Goal: Task Accomplishment & Management: Manage account settings

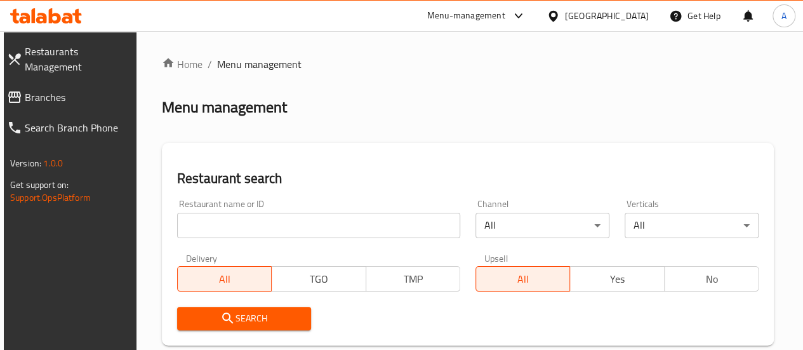
click at [222, 236] on input "search" at bounding box center [318, 225] width 283 height 25
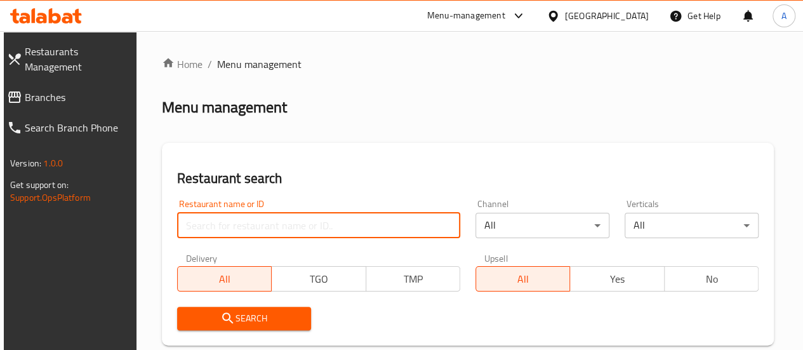
type input "s"
type input "a"
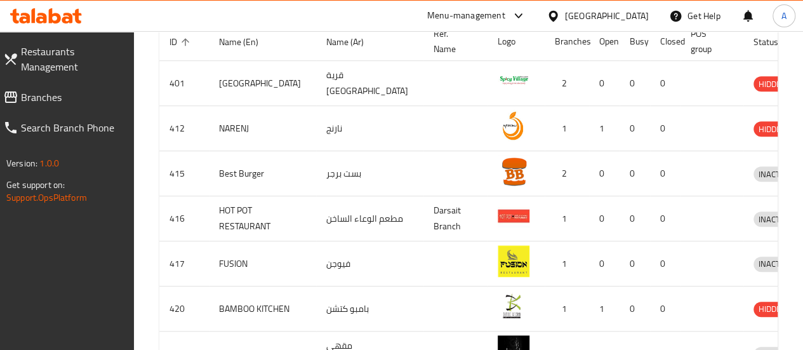
scroll to position [63, 0]
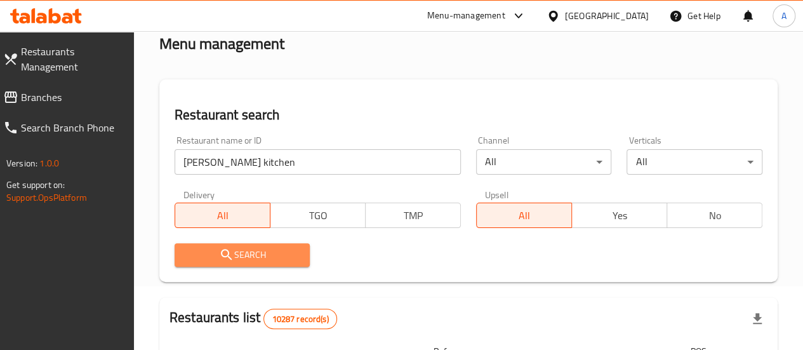
click at [240, 250] on span "Search" at bounding box center [243, 255] width 116 height 16
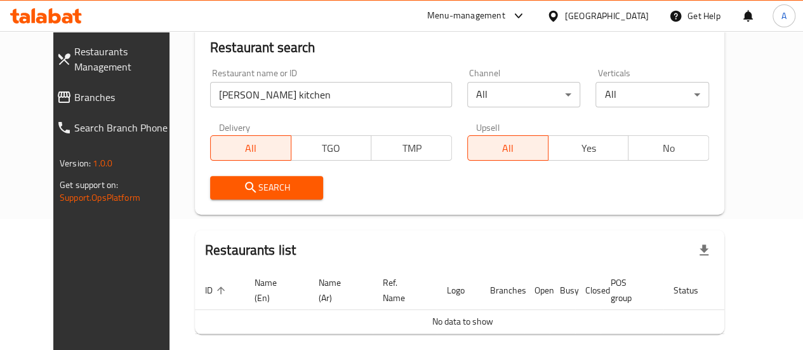
scroll to position [119, 0]
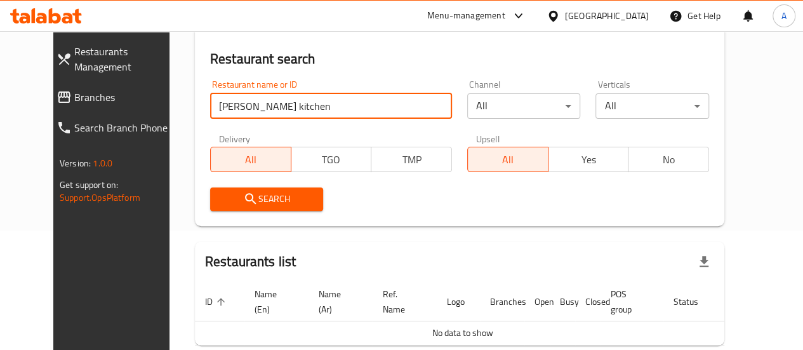
click at [210, 103] on input "[PERSON_NAME]'s kitchen" at bounding box center [331, 105] width 242 height 25
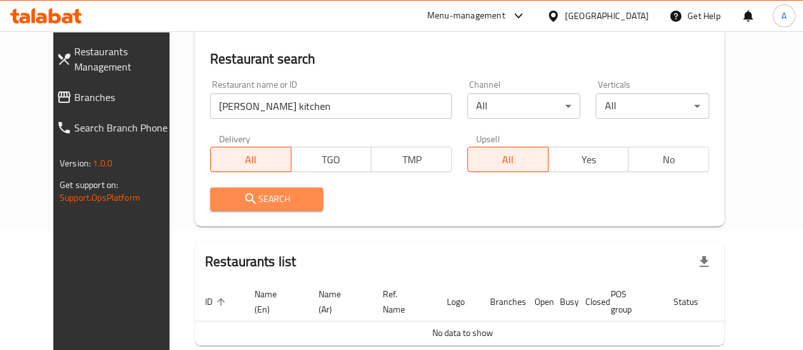
click at [253, 192] on span "Search" at bounding box center [266, 199] width 93 height 16
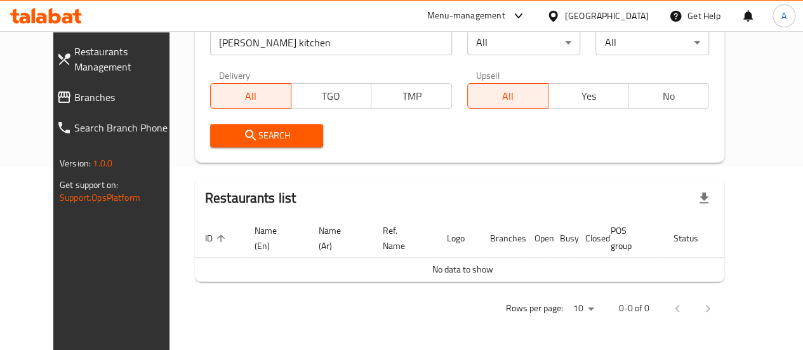
scroll to position [56, 0]
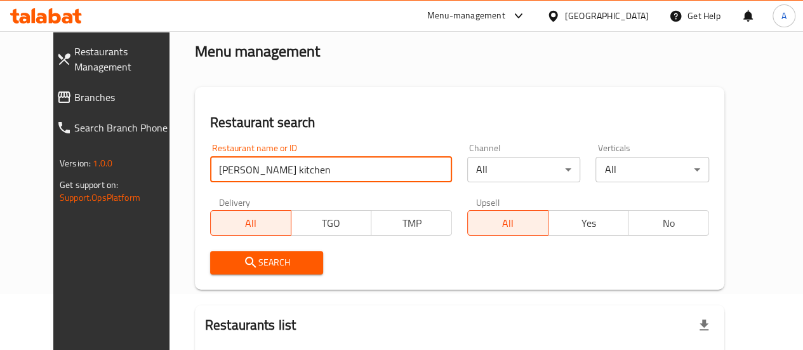
drag, startPoint x: 291, startPoint y: 161, endPoint x: 203, endPoint y: 184, distance: 90.6
click at [210, 177] on input "ayaa's kitchen" at bounding box center [331, 169] width 242 height 25
click button "Search" at bounding box center [267, 262] width 114 height 23
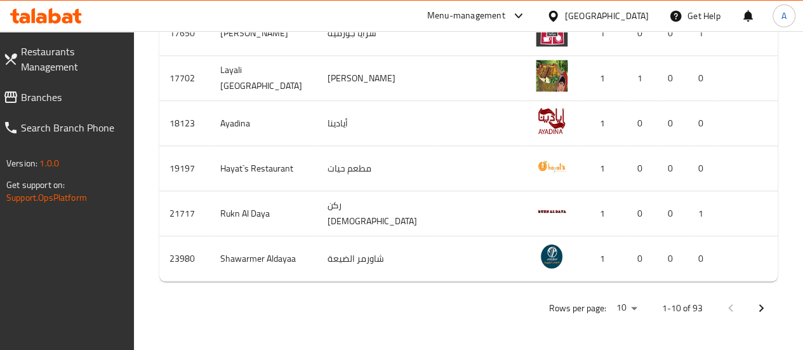
scroll to position [688, 0]
click at [761, 300] on icon "Next page" at bounding box center [761, 307] width 15 height 15
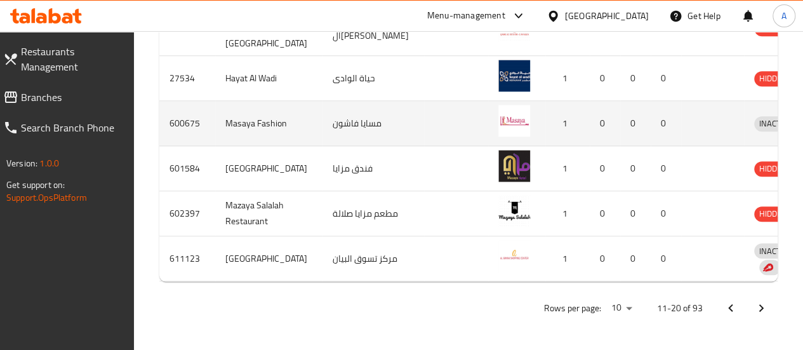
scroll to position [665, 0]
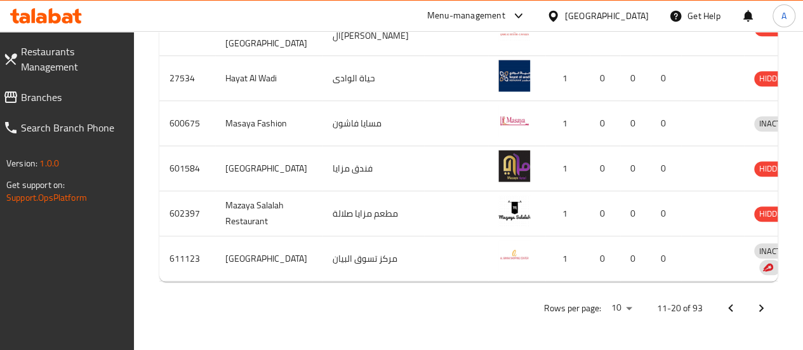
click at [754, 307] on icon "Next page" at bounding box center [761, 307] width 15 height 15
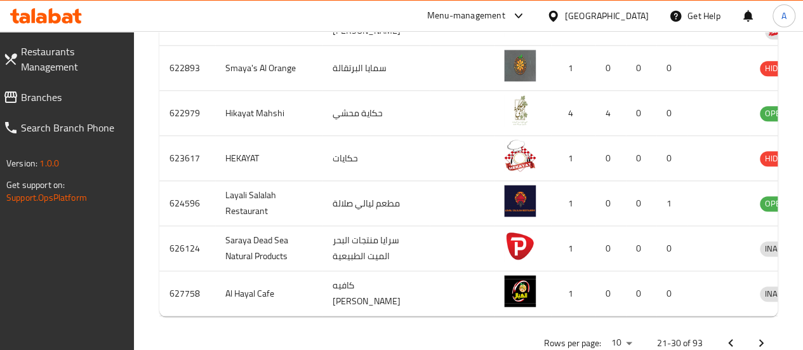
scroll to position [709, 0]
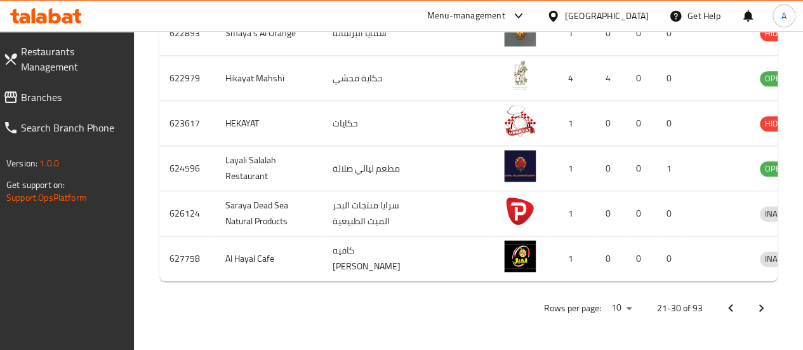
click at [767, 305] on icon "Next page" at bounding box center [761, 307] width 15 height 15
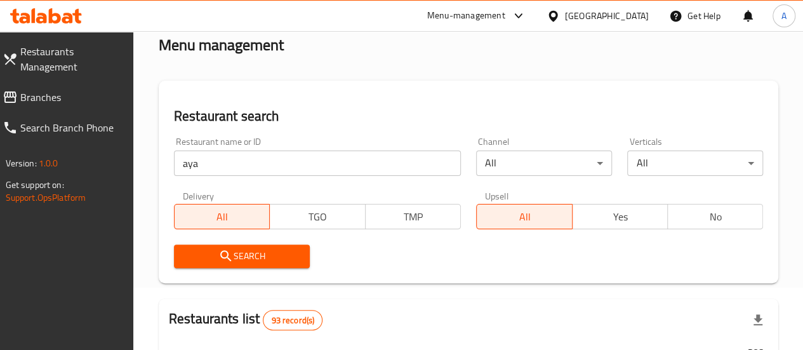
scroll to position [0, 0]
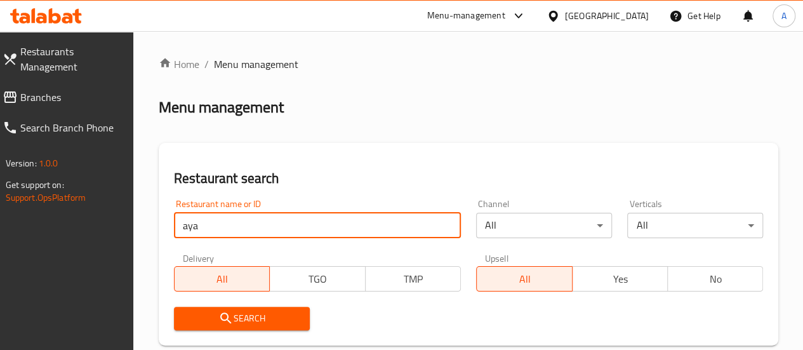
click at [236, 234] on input "aya" at bounding box center [317, 225] width 287 height 25
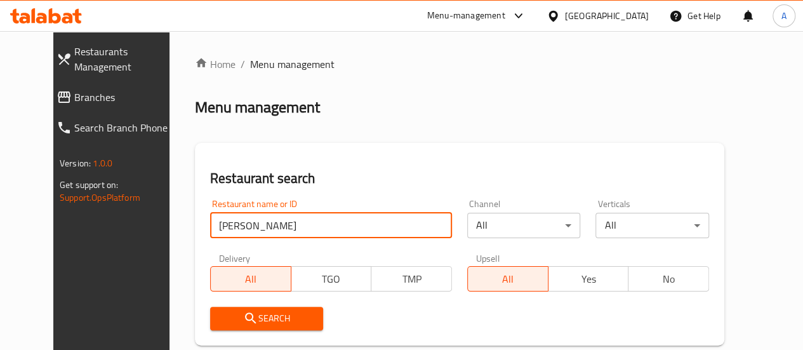
click button "Search" at bounding box center [267, 318] width 114 height 23
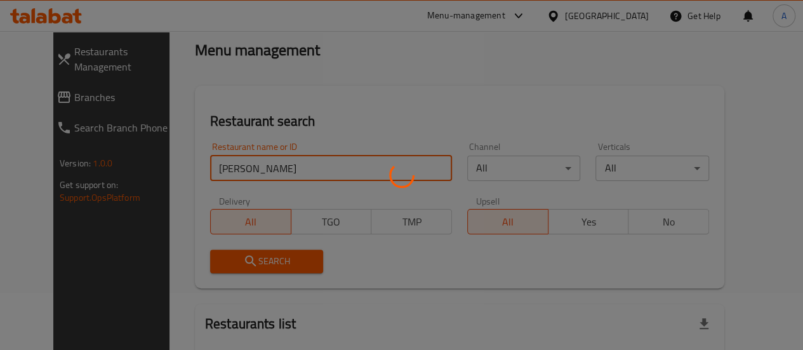
scroll to position [183, 0]
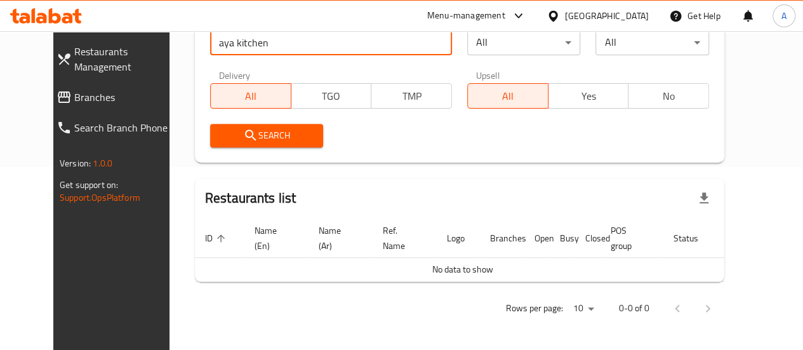
click button "Search" at bounding box center [267, 135] width 114 height 23
type input "a"
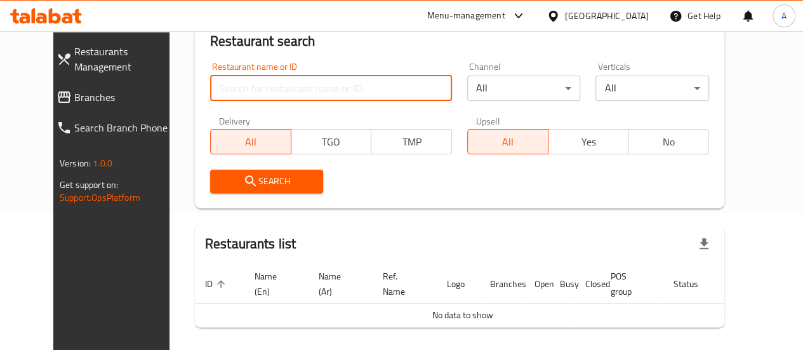
scroll to position [119, 0]
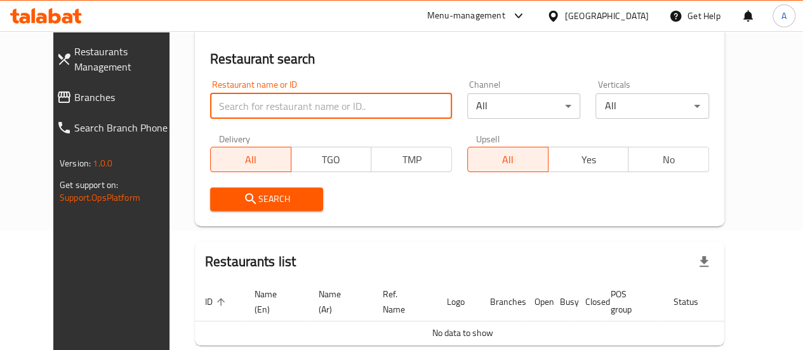
paste input "702081"
type input "702081"
drag, startPoint x: 263, startPoint y: 222, endPoint x: 263, endPoint y: 198, distance: 24.1
click at [263, 222] on div "Restaurant search Restaurant name or ID 702081 Restaurant name or ID Channel Al…" at bounding box center [460, 124] width 530 height 203
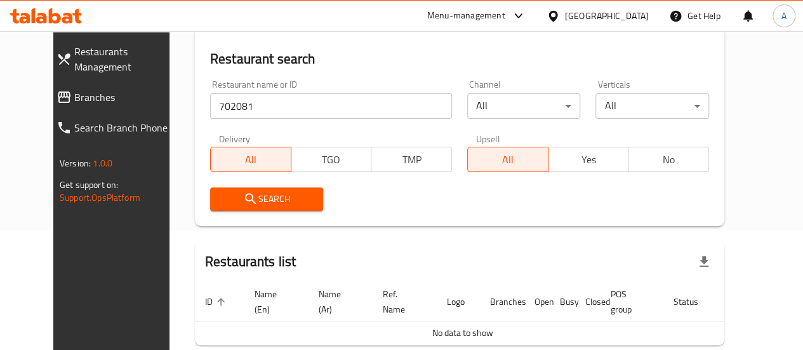
click at [263, 198] on span "Search" at bounding box center [266, 199] width 93 height 16
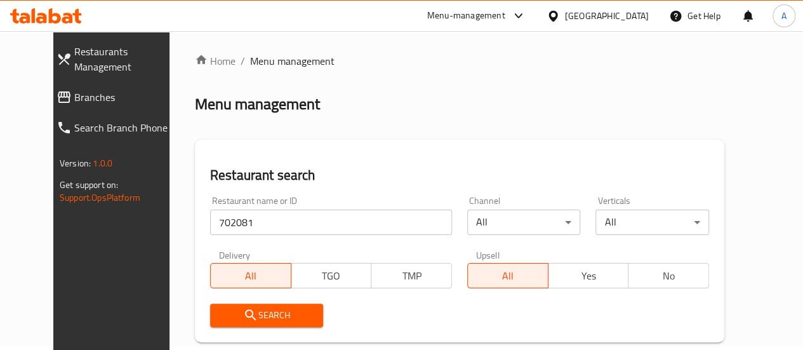
scroll to position [0, 0]
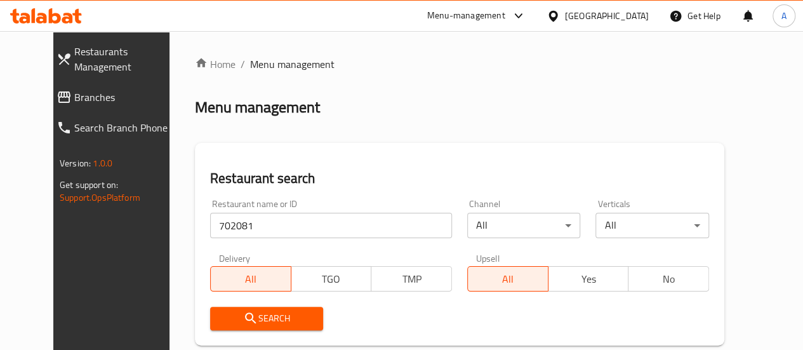
click at [226, 232] on input "702081" at bounding box center [331, 225] width 242 height 25
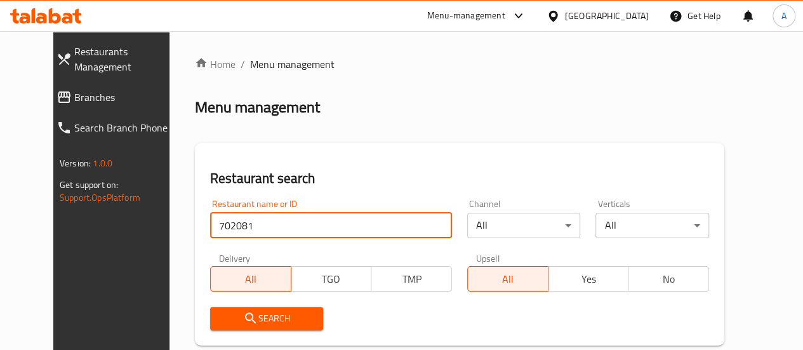
click button "Search" at bounding box center [267, 318] width 114 height 23
click at [74, 93] on span "Branches" at bounding box center [125, 97] width 103 height 15
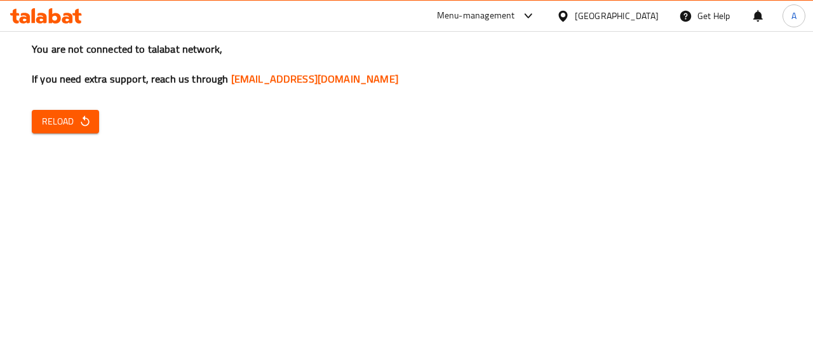
click at [40, 114] on button "Reload" at bounding box center [65, 121] width 67 height 23
drag, startPoint x: 70, startPoint y: 127, endPoint x: 63, endPoint y: 112, distance: 16.5
click at [69, 114] on span "Reload" at bounding box center [65, 122] width 47 height 16
click at [81, 134] on div "You are not connected to talabat network, If you need extra support, reach us t…" at bounding box center [406, 175] width 813 height 350
click at [84, 122] on icon "button" at bounding box center [85, 121] width 13 height 13
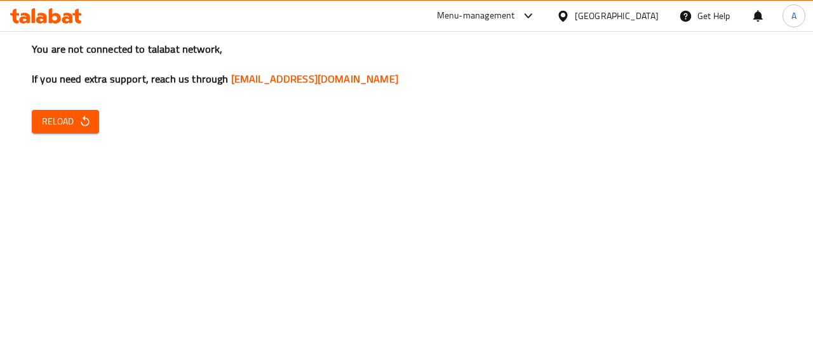
click at [99, 117] on div "You are not connected to talabat network, If you need extra support, reach us t…" at bounding box center [406, 175] width 813 height 350
click at [65, 121] on span "Reload" at bounding box center [65, 122] width 47 height 16
click at [70, 135] on div "You are not connected to talabat network, If you need extra support, reach us t…" at bounding box center [406, 175] width 813 height 350
click at [74, 119] on span "Reload" at bounding box center [65, 122] width 47 height 16
click at [53, 23] on div at bounding box center [46, 15] width 92 height 25
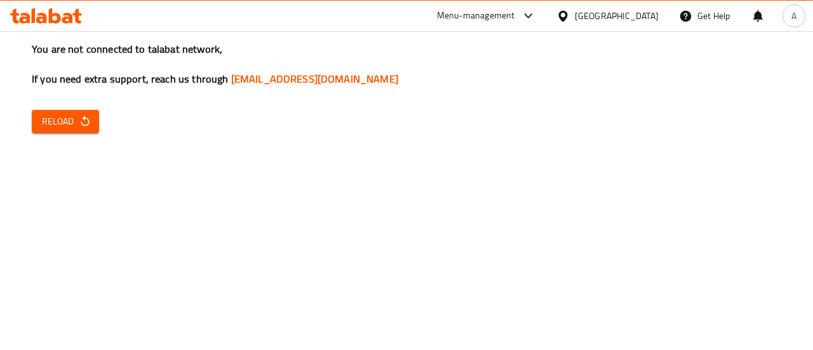
click at [53, 23] on div at bounding box center [46, 15] width 92 height 25
drag, startPoint x: 53, startPoint y: 23, endPoint x: 57, endPoint y: 16, distance: 8.5
click at [53, 21] on div at bounding box center [46, 15] width 92 height 25
click at [57, 16] on icon at bounding box center [55, 15] width 12 height 15
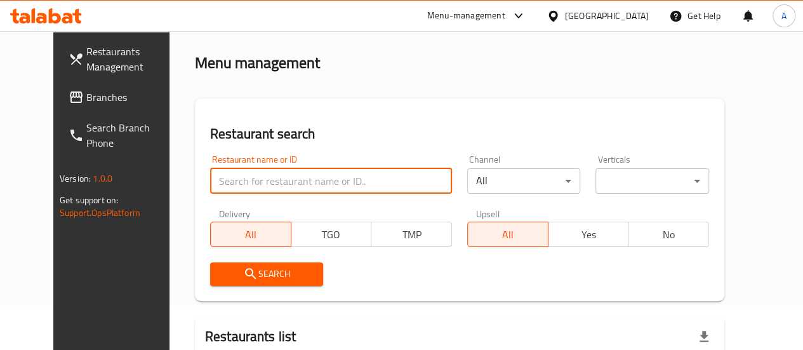
scroll to position [63, 0]
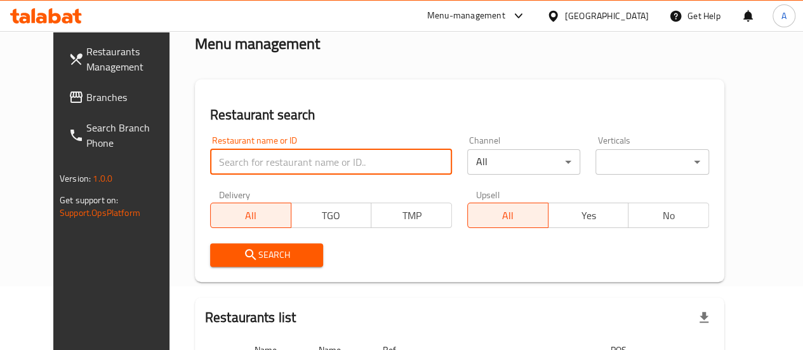
type input "s"
type input "a"
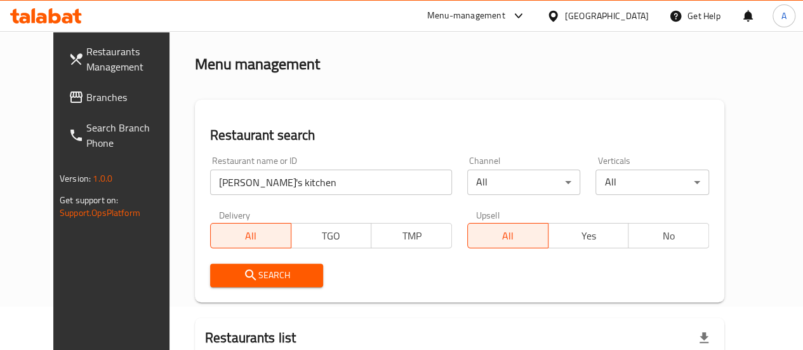
scroll to position [0, 0]
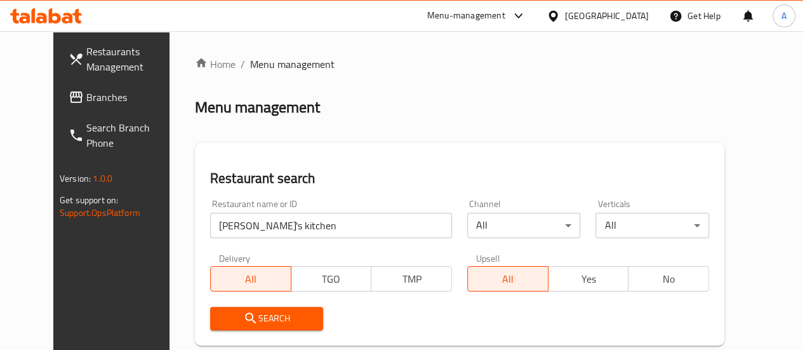
click at [210, 224] on input "[PERSON_NAME]'s kitchen" at bounding box center [331, 225] width 242 height 25
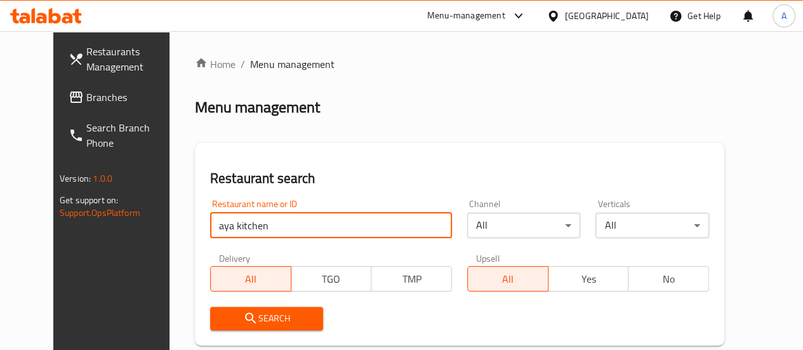
click button "Search" at bounding box center [267, 318] width 114 height 23
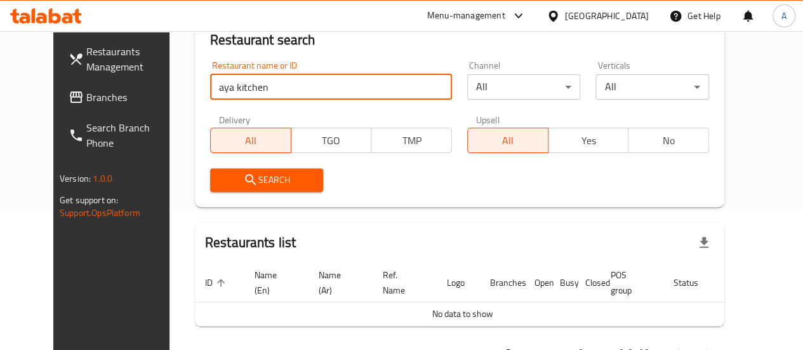
scroll to position [119, 0]
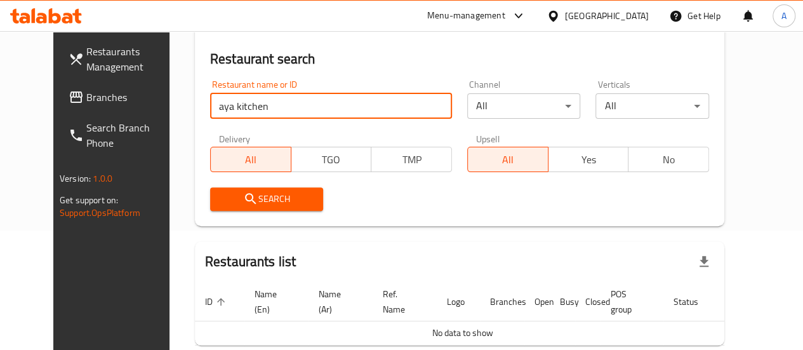
click button "Search" at bounding box center [267, 198] width 114 height 23
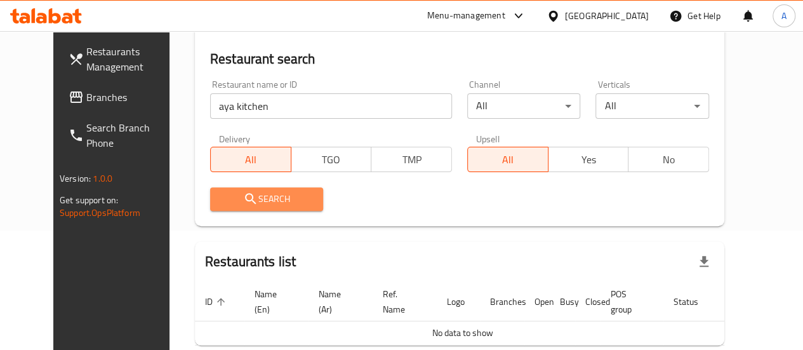
click at [264, 196] on span "Search" at bounding box center [266, 199] width 93 height 16
click at [265, 195] on span "Search" at bounding box center [266, 199] width 93 height 16
drag, startPoint x: 265, startPoint y: 195, endPoint x: 270, endPoint y: 204, distance: 9.9
click at [270, 204] on span "Search" at bounding box center [266, 199] width 93 height 16
drag, startPoint x: 283, startPoint y: 236, endPoint x: 293, endPoint y: 243, distance: 11.8
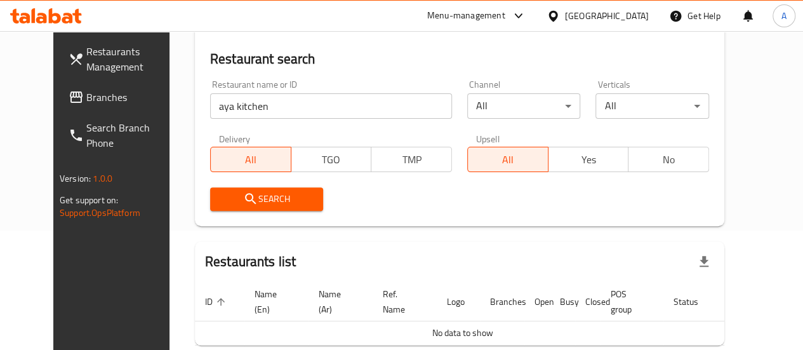
click at [293, 243] on div "Home / Menu management Menu management Restaurant search Restaurant name or ID …" at bounding box center [460, 162] width 530 height 451
drag, startPoint x: 293, startPoint y: 243, endPoint x: 285, endPoint y: 237, distance: 9.5
click at [289, 241] on div "Restaurants list" at bounding box center [460, 261] width 530 height 41
drag, startPoint x: 230, startPoint y: 116, endPoint x: 108, endPoint y: 129, distance: 122.6
click at [108, 129] on div "Restaurants Management Branches Search Branch Phone Version: 1.0.0 Get support …" at bounding box center [401, 163] width 697 height 502
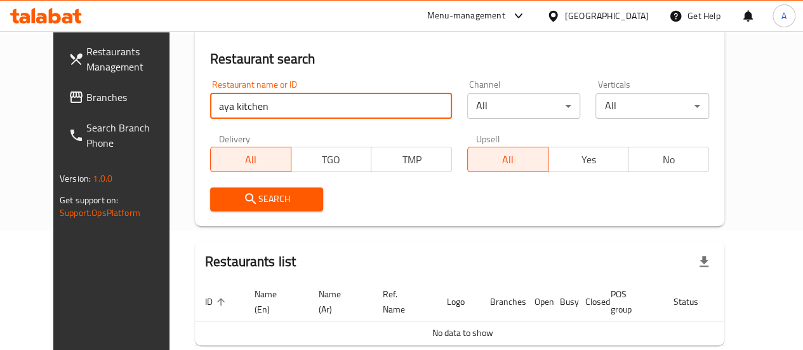
click at [244, 113] on input "aya kitchen" at bounding box center [331, 105] width 242 height 25
paste input "702081"
type input "a"
paste input "702081"
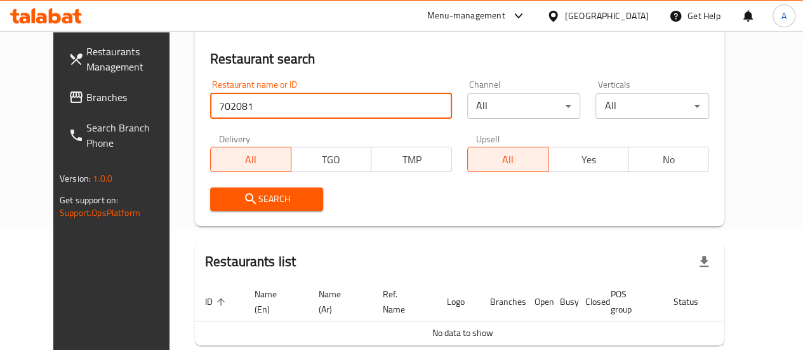
type input "702081"
drag, startPoint x: 251, startPoint y: 195, endPoint x: 244, endPoint y: 201, distance: 9.5
click at [249, 194] on span "Search" at bounding box center [266, 199] width 93 height 16
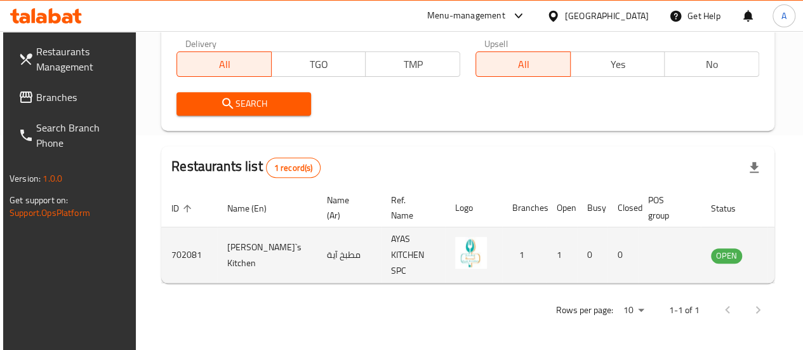
scroll to position [217, 0]
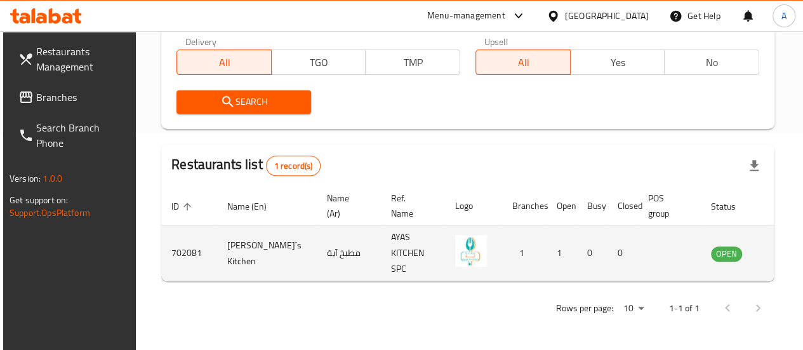
click at [778, 250] on icon "enhanced table" at bounding box center [785, 253] width 14 height 11
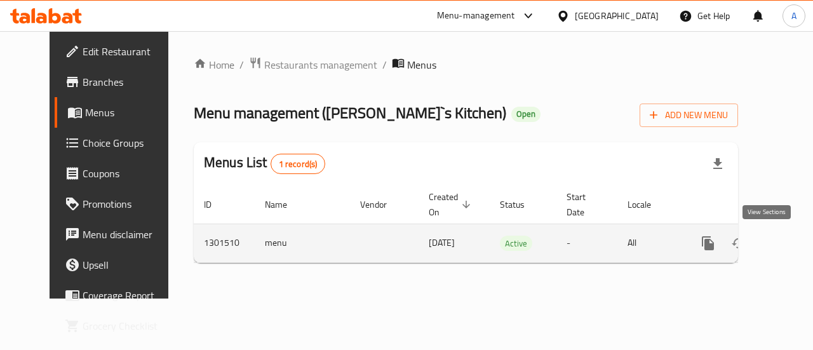
click at [794, 239] on icon "enhanced table" at bounding box center [799, 242] width 11 height 11
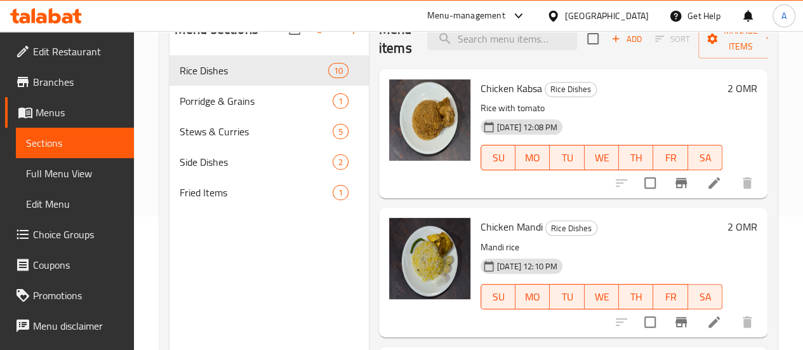
scroll to position [178, 0]
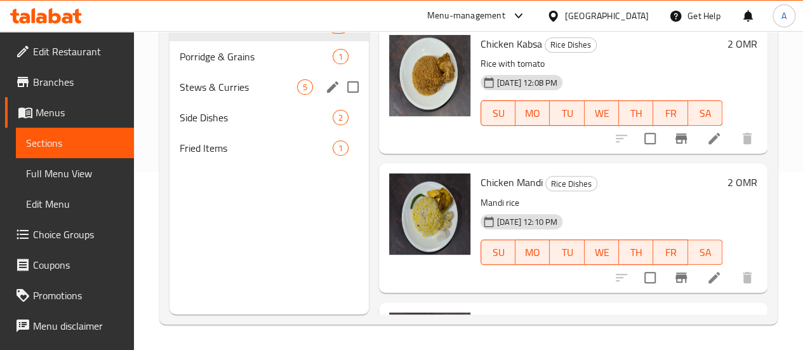
click at [217, 97] on div "Stews & Curries 5" at bounding box center [269, 87] width 199 height 30
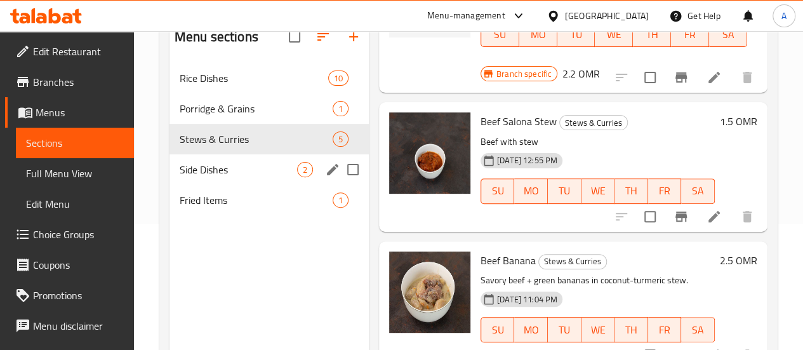
scroll to position [114, 0]
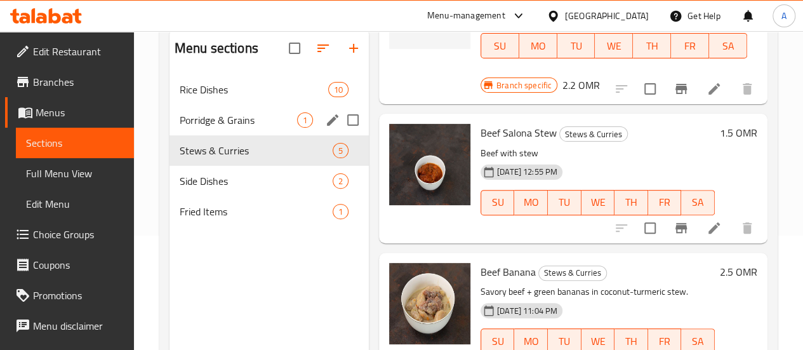
drag, startPoint x: 199, startPoint y: 153, endPoint x: 204, endPoint y: 145, distance: 10.0
click at [199, 135] on div "Porridge & Grains 1" at bounding box center [269, 120] width 199 height 30
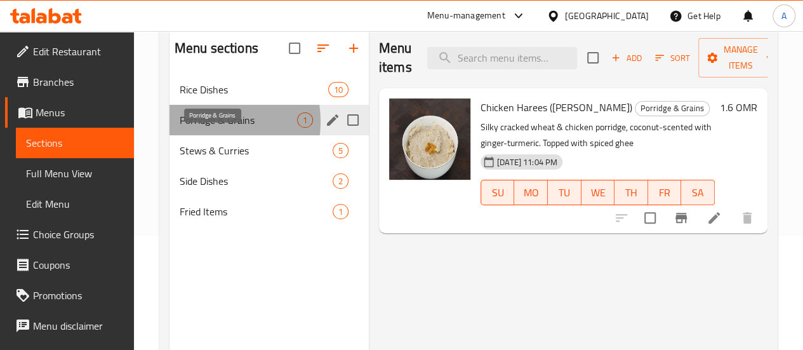
click at [207, 128] on span "Porridge & Grains" at bounding box center [238, 119] width 117 height 15
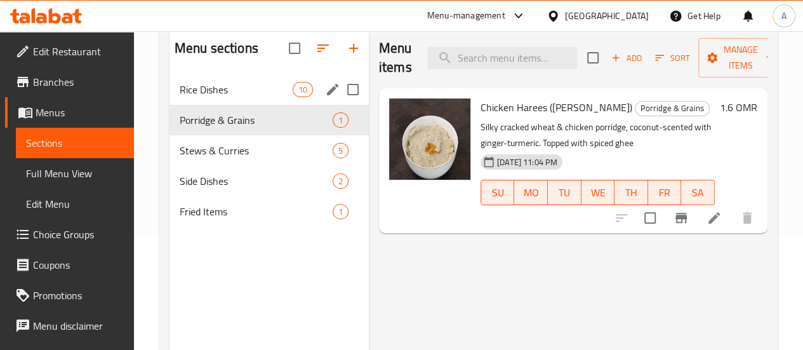
click at [225, 105] on div "Rice Dishes 10" at bounding box center [269, 89] width 199 height 30
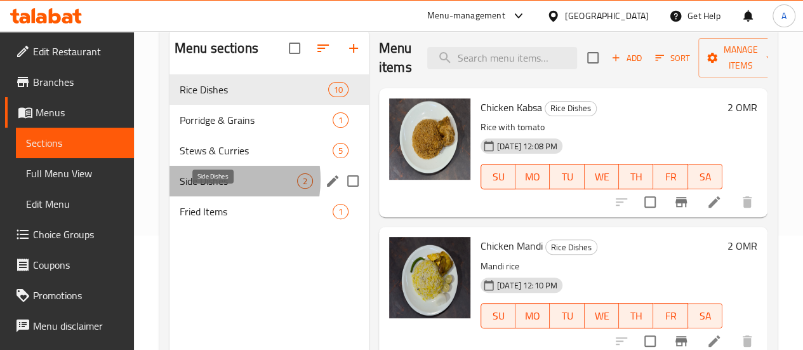
click at [210, 189] on span "Side Dishes" at bounding box center [238, 180] width 117 height 15
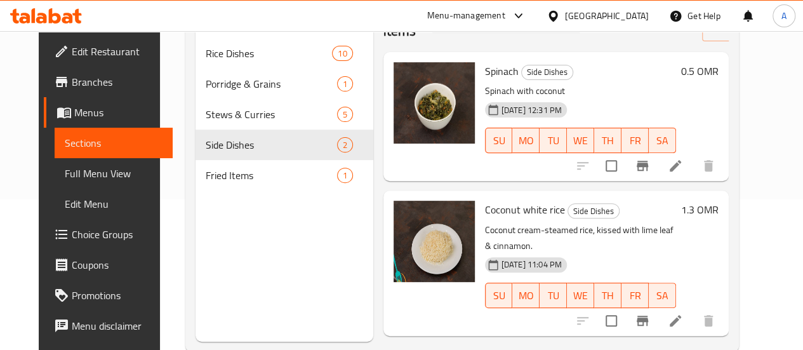
scroll to position [178, 0]
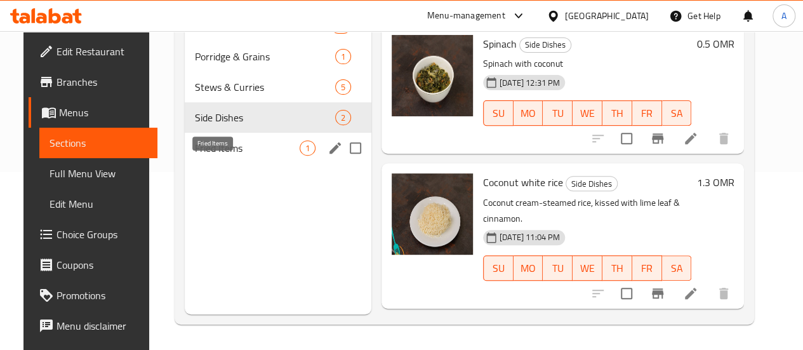
click at [195, 156] on span "Fried Items" at bounding box center [247, 147] width 105 height 15
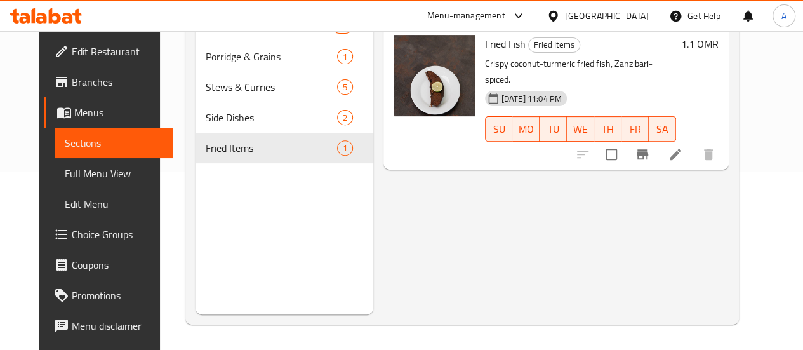
scroll to position [51, 0]
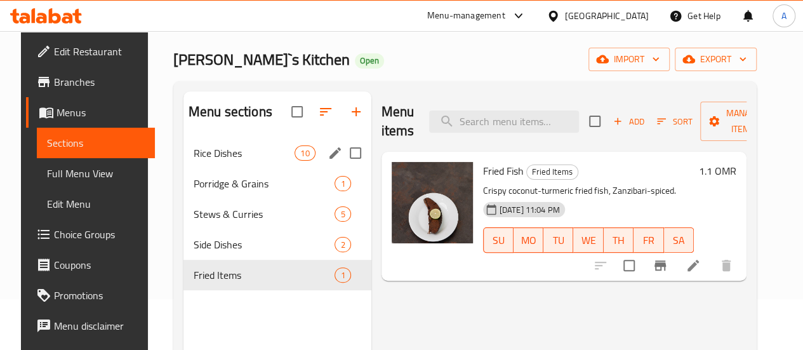
click at [194, 168] on div "Rice Dishes 10" at bounding box center [278, 153] width 188 height 30
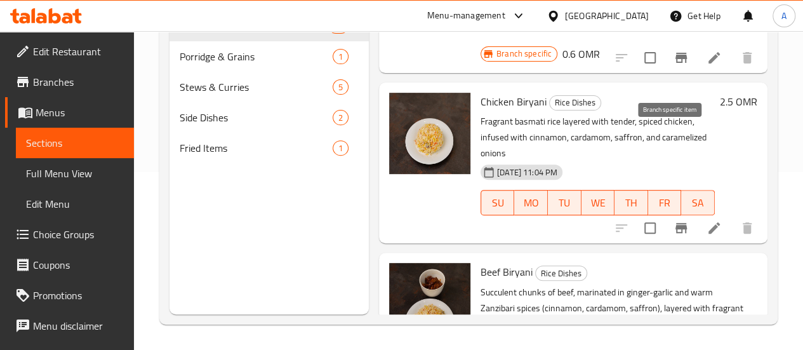
scroll to position [913, 0]
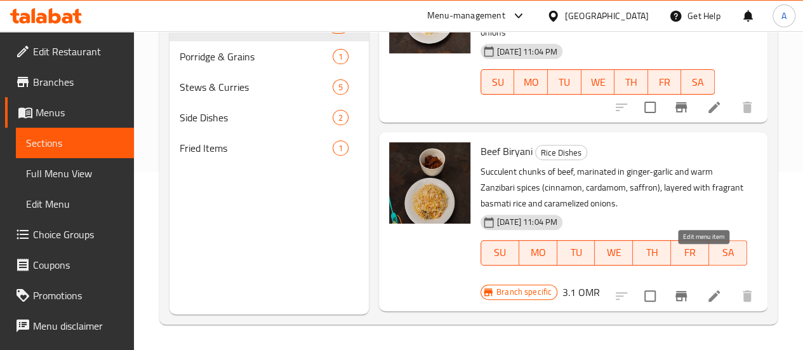
click at [707, 288] on icon at bounding box center [714, 295] width 15 height 15
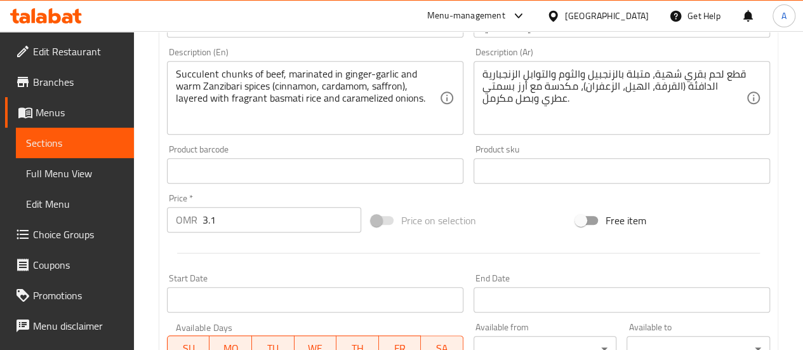
click at [259, 220] on input "3.1" at bounding box center [282, 219] width 159 height 25
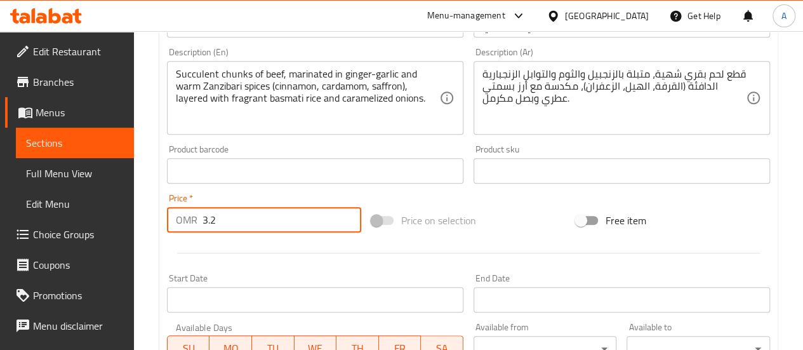
scroll to position [566, 0]
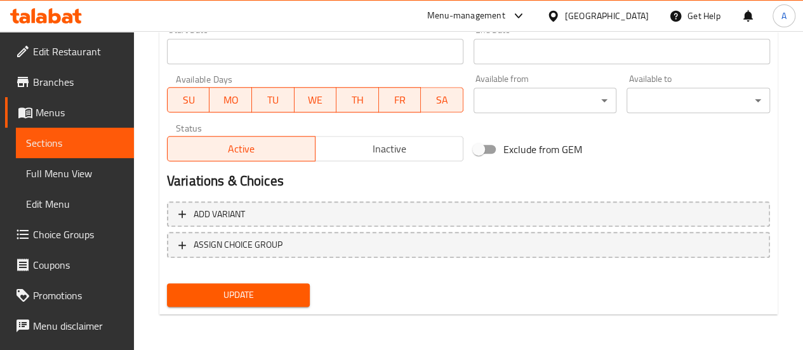
type input "3.2"
click at [279, 290] on span "Update" at bounding box center [238, 295] width 123 height 16
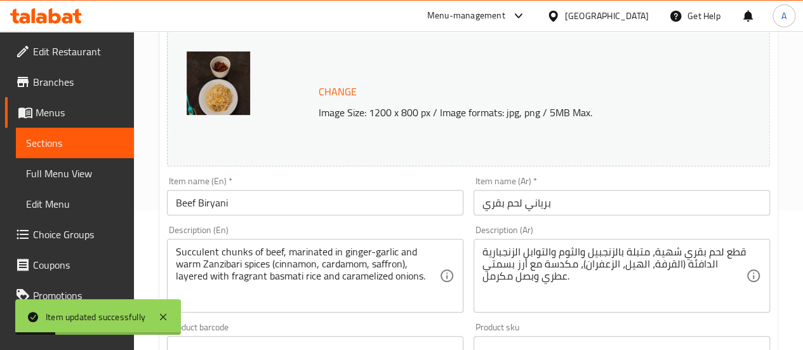
scroll to position [0, 0]
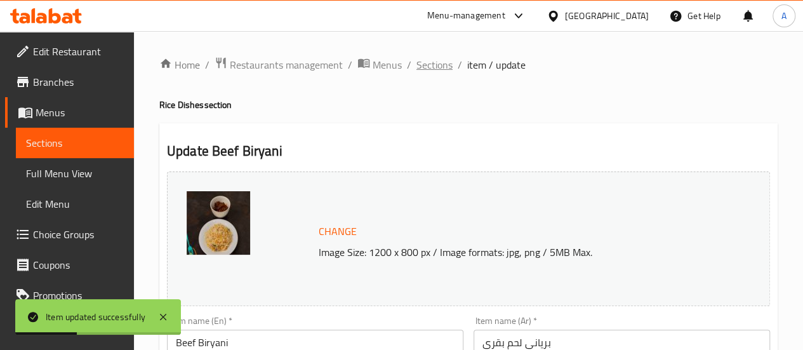
click at [428, 59] on span "Sections" at bounding box center [435, 64] width 36 height 15
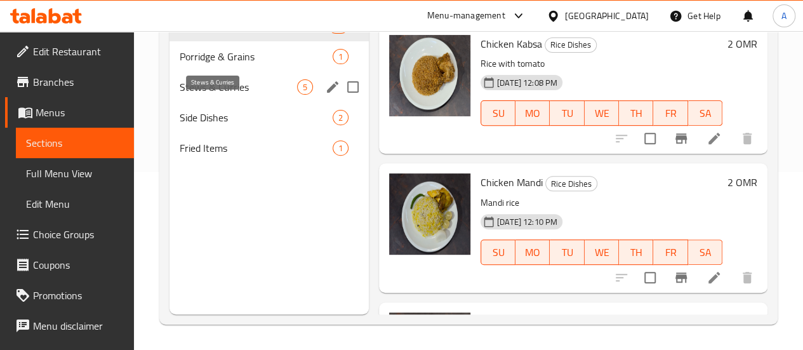
click at [205, 95] on span "Stews & Curries" at bounding box center [238, 86] width 117 height 15
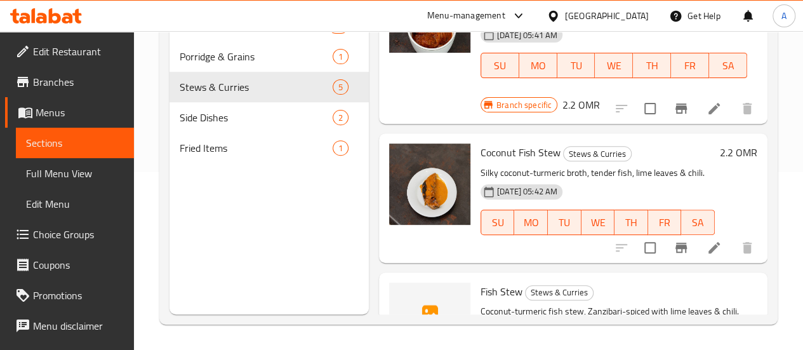
scroll to position [61, 0]
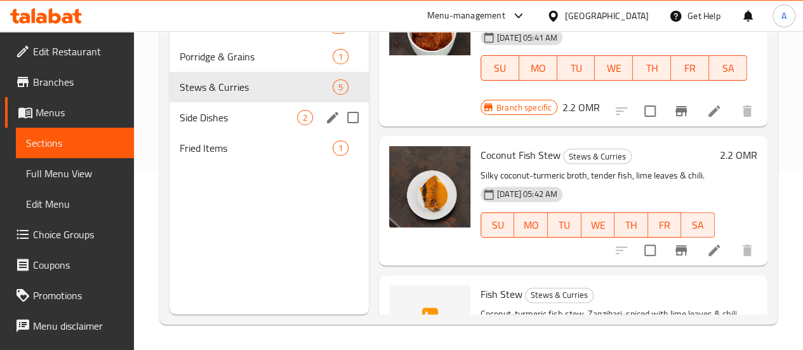
click at [200, 125] on span "Side Dishes" at bounding box center [238, 117] width 117 height 15
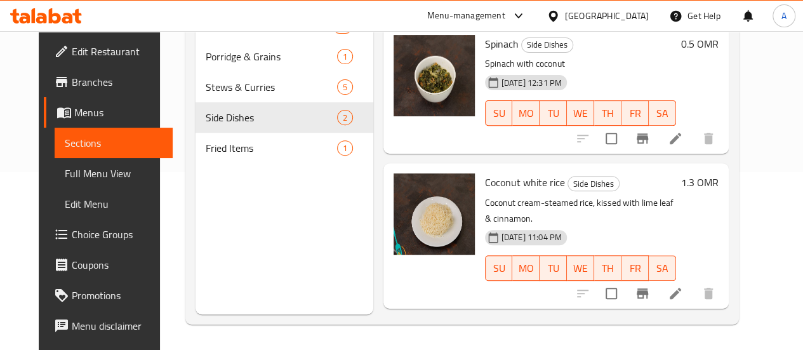
scroll to position [51, 0]
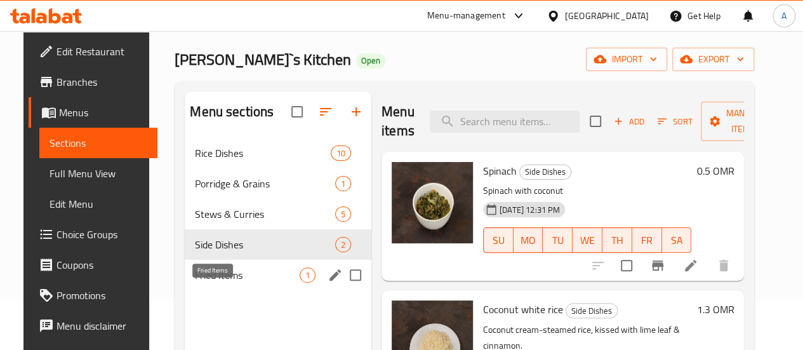
click at [204, 283] on span "Fried Items" at bounding box center [247, 274] width 105 height 15
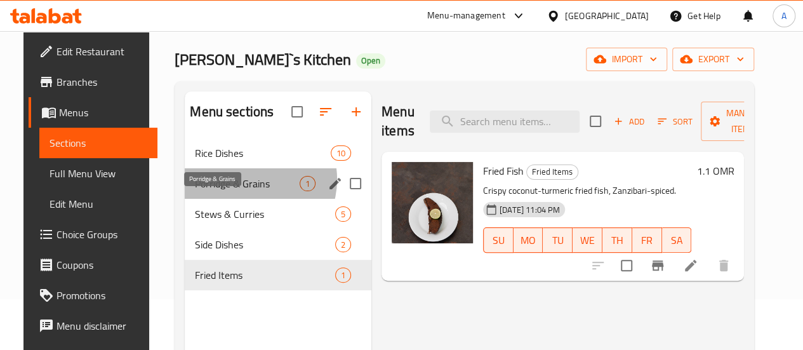
click at [236, 191] on span "Porridge & Grains" at bounding box center [247, 183] width 105 height 15
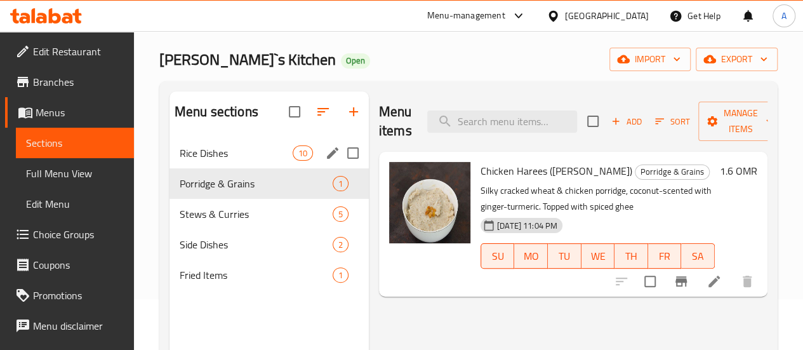
click at [202, 161] on span "Rice Dishes" at bounding box center [236, 152] width 113 height 15
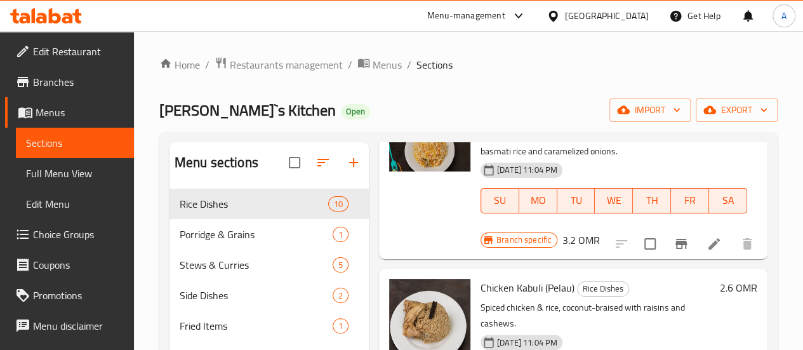
scroll to position [1167, 0]
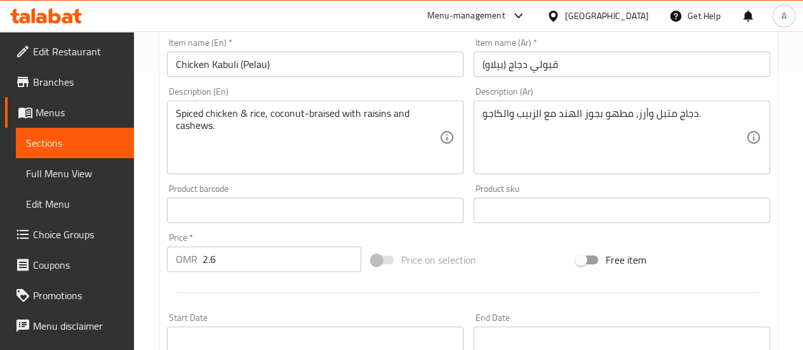
scroll to position [317, 0]
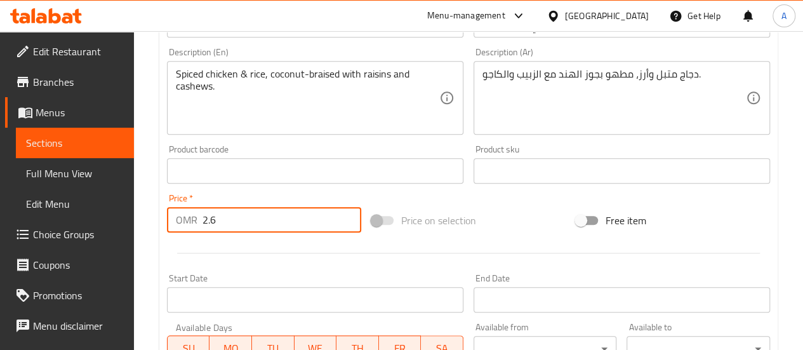
click at [222, 222] on input "2.6" at bounding box center [282, 219] width 159 height 25
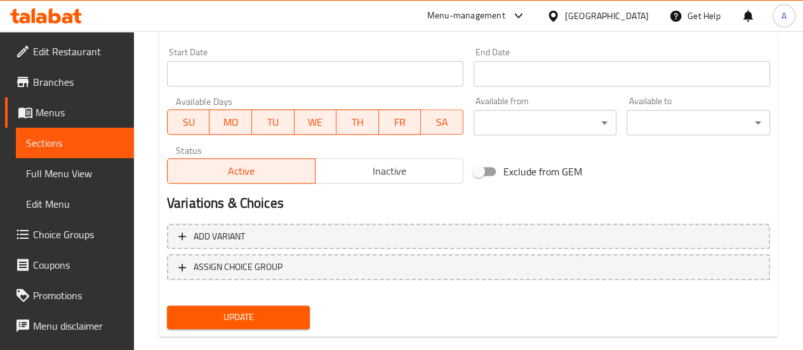
scroll to position [566, 0]
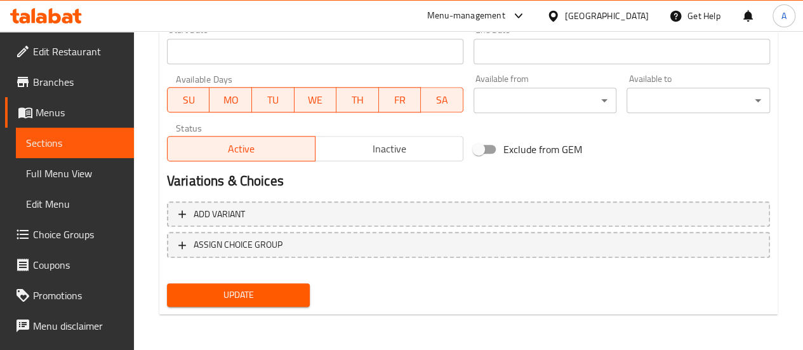
type input "2.3"
click at [253, 290] on span "Update" at bounding box center [238, 295] width 123 height 16
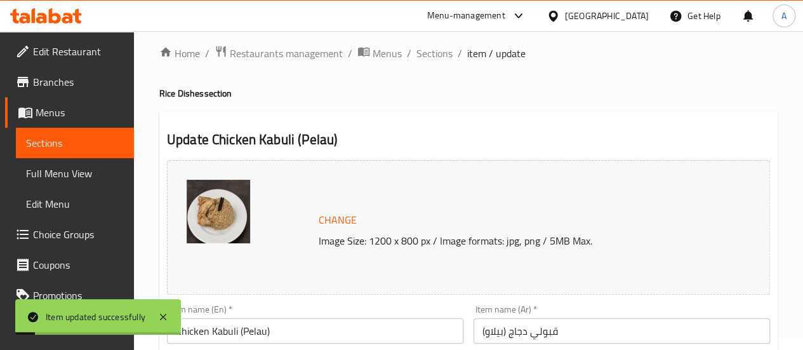
scroll to position [0, 0]
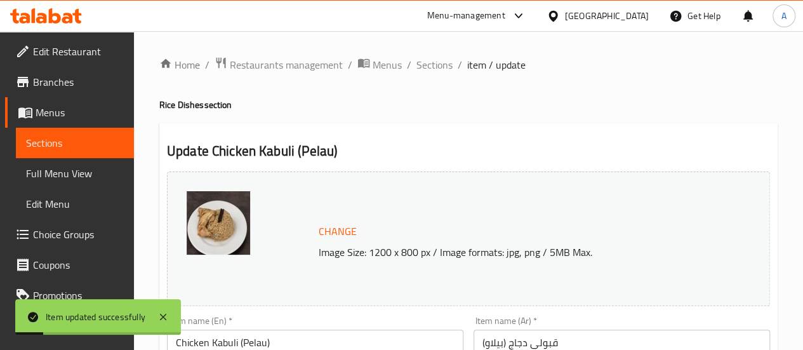
click at [420, 66] on span "Sections" at bounding box center [435, 64] width 36 height 15
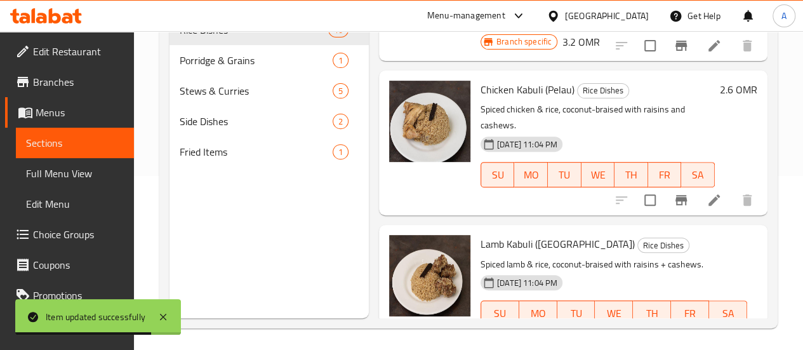
scroll to position [178, 0]
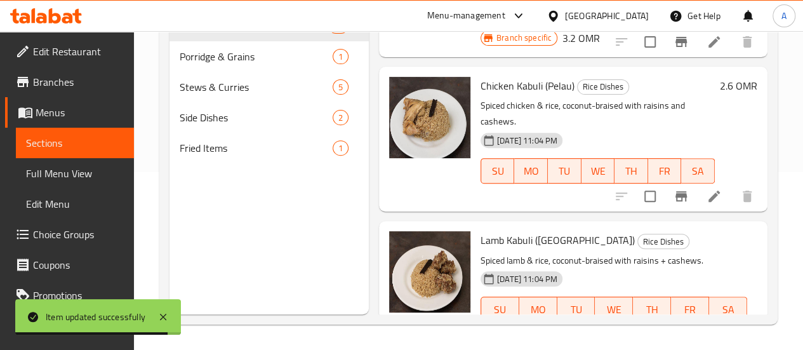
click at [705, 341] on li at bounding box center [715, 352] width 36 height 23
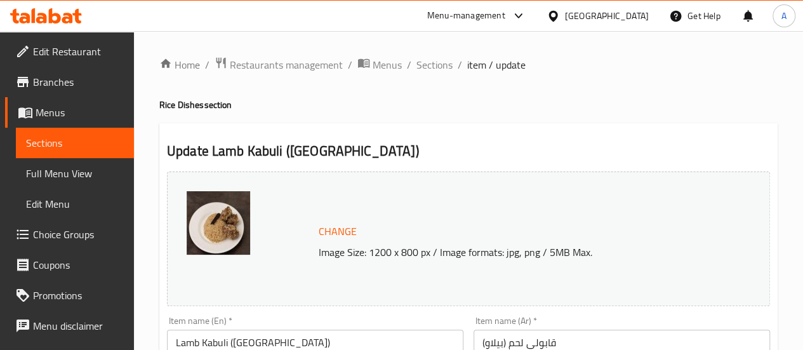
scroll to position [254, 0]
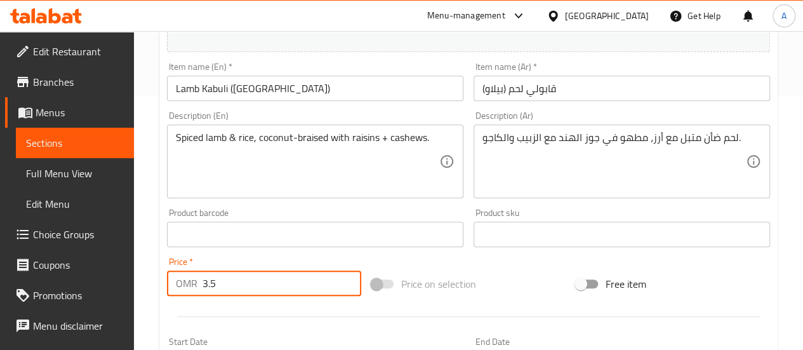
drag, startPoint x: 234, startPoint y: 280, endPoint x: 188, endPoint y: 284, distance: 45.9
click at [190, 284] on div "OMR 3.5 Price *" at bounding box center [264, 282] width 194 height 25
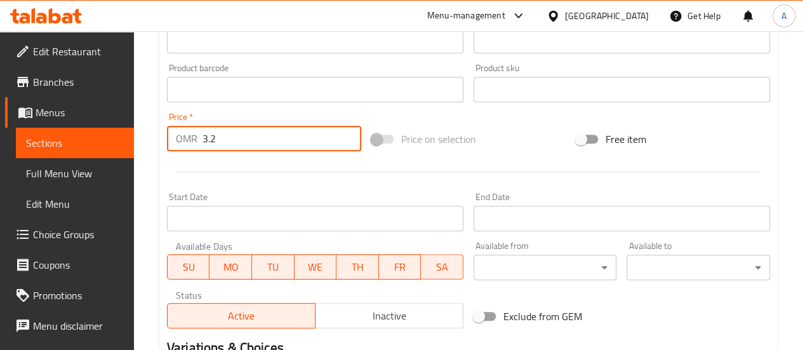
scroll to position [566, 0]
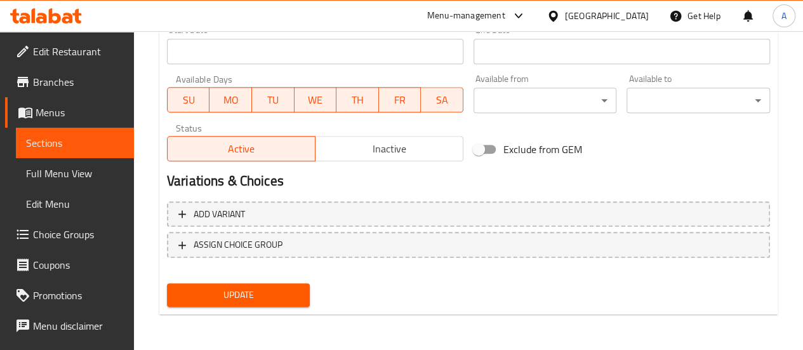
type input "3.2"
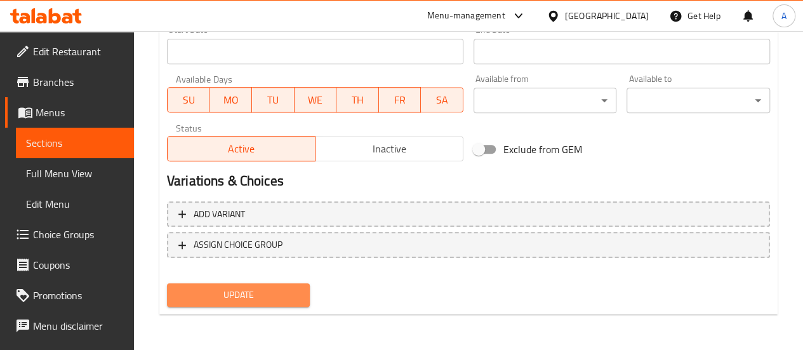
click at [237, 287] on span "Update" at bounding box center [238, 295] width 123 height 16
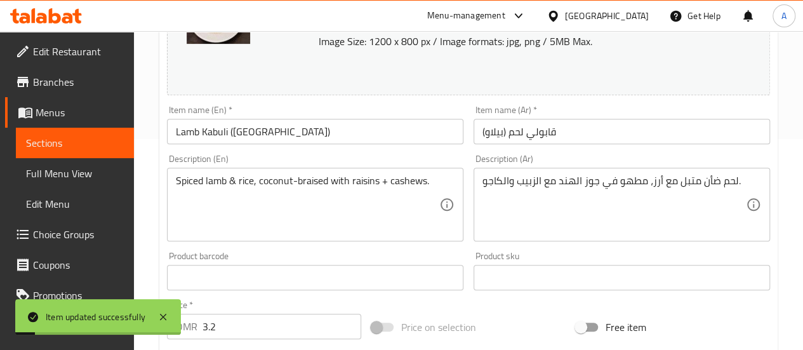
scroll to position [0, 0]
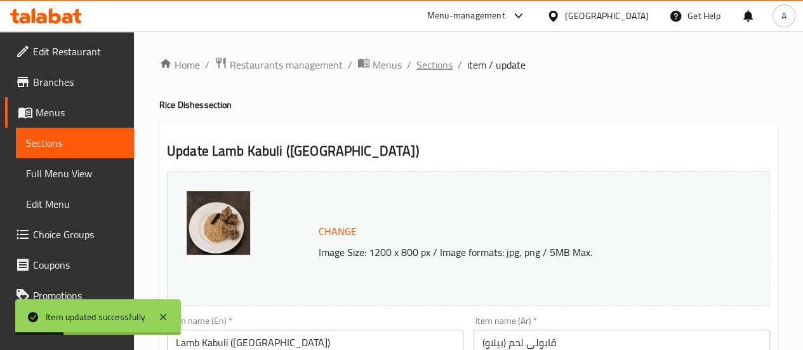
click at [429, 63] on span "Sections" at bounding box center [435, 64] width 36 height 15
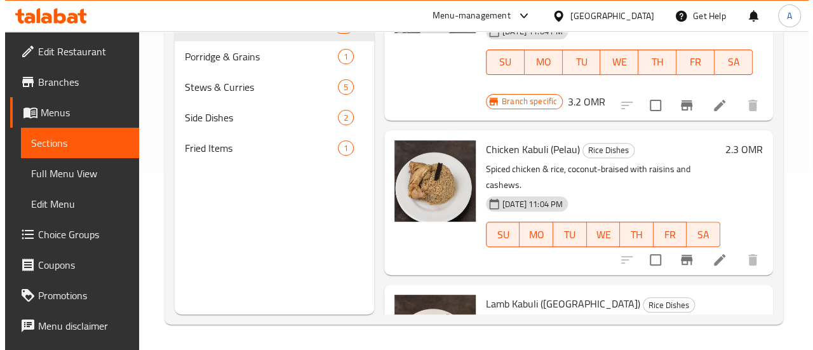
scroll to position [1167, 0]
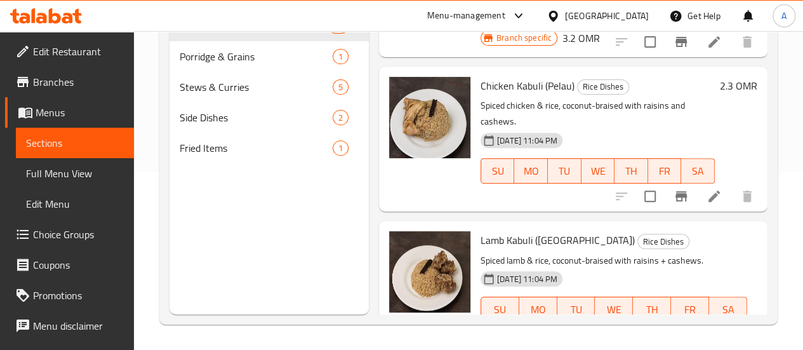
click at [678, 345] on icon "Branch-specific-item" at bounding box center [681, 352] width 15 height 15
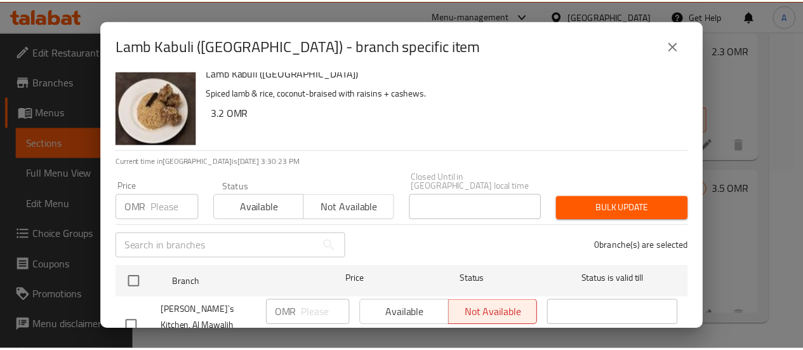
scroll to position [0, 0]
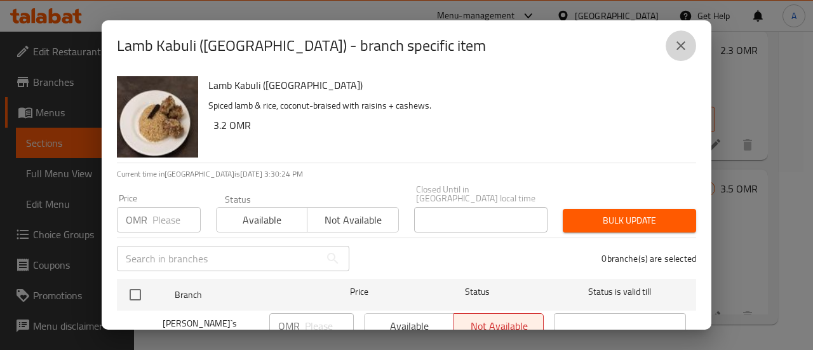
click at [673, 48] on icon "close" at bounding box center [680, 45] width 15 height 15
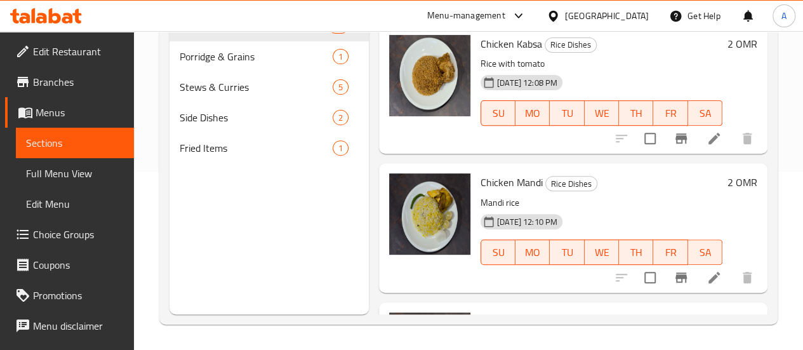
scroll to position [114, 0]
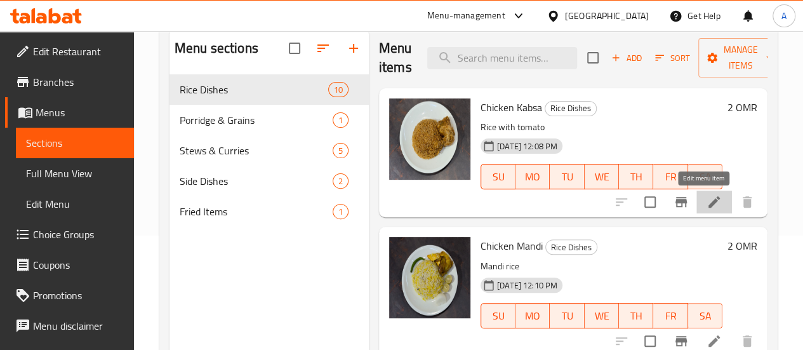
click at [709, 202] on icon at bounding box center [714, 201] width 11 height 11
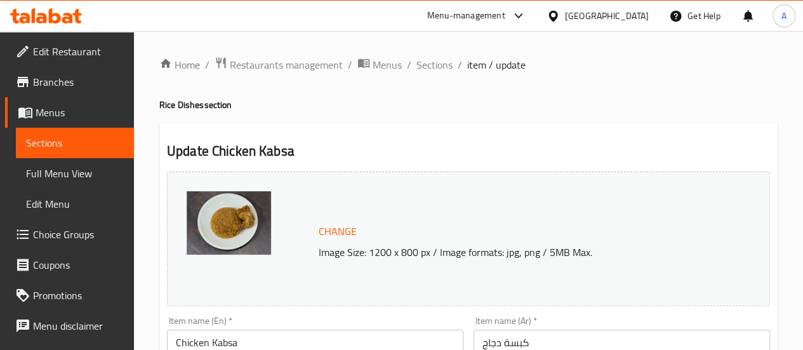
scroll to position [254, 0]
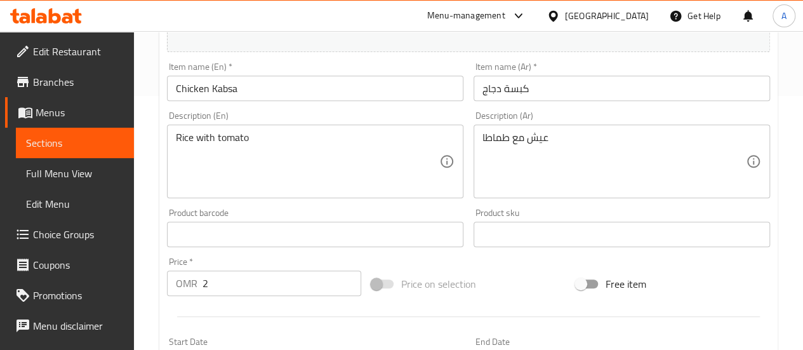
click at [230, 278] on input "2" at bounding box center [282, 282] width 159 height 25
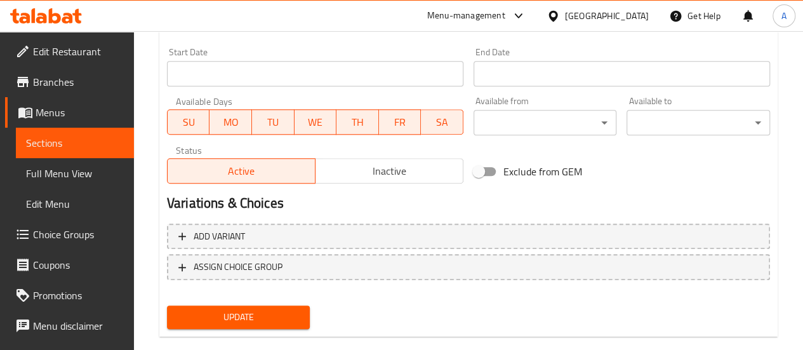
scroll to position [566, 0]
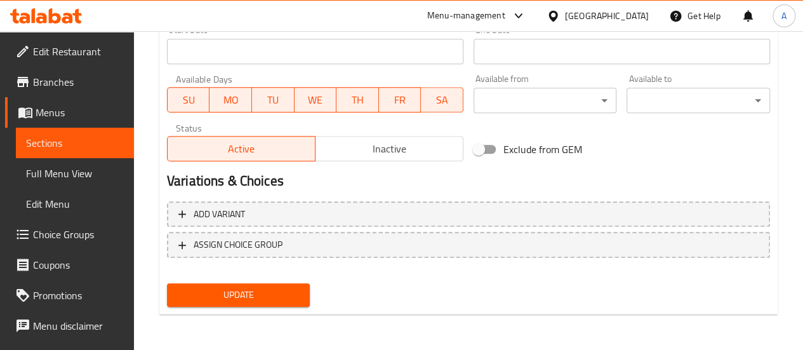
type input "2.7"
click at [250, 291] on span "Update" at bounding box center [238, 295] width 123 height 16
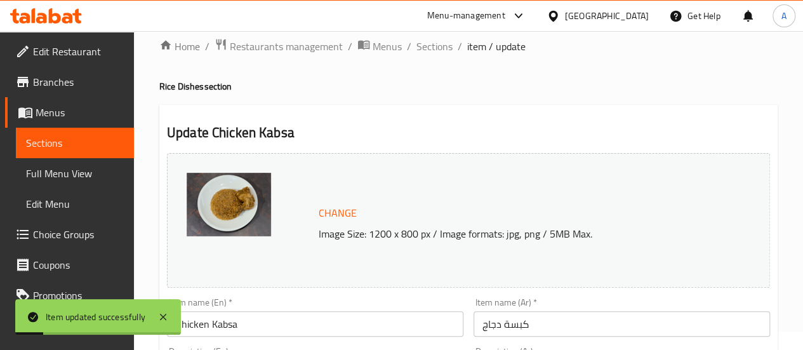
scroll to position [0, 0]
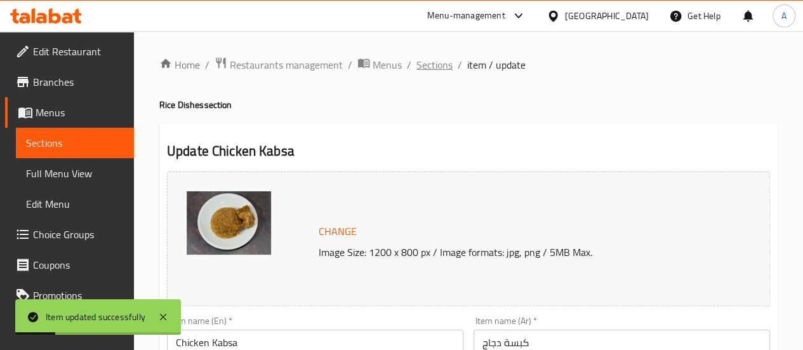
click at [422, 69] on span "Sections" at bounding box center [435, 64] width 36 height 15
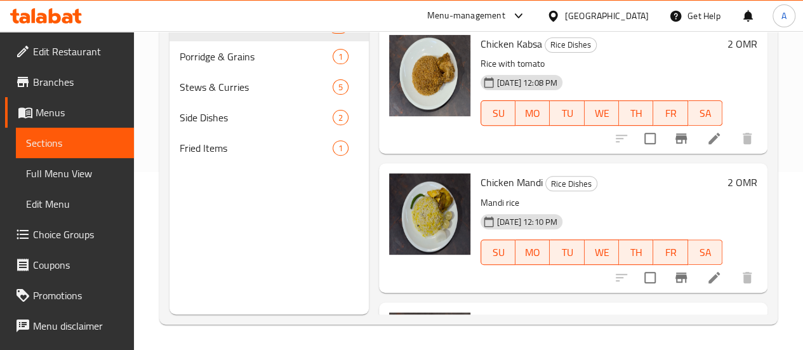
scroll to position [381, 0]
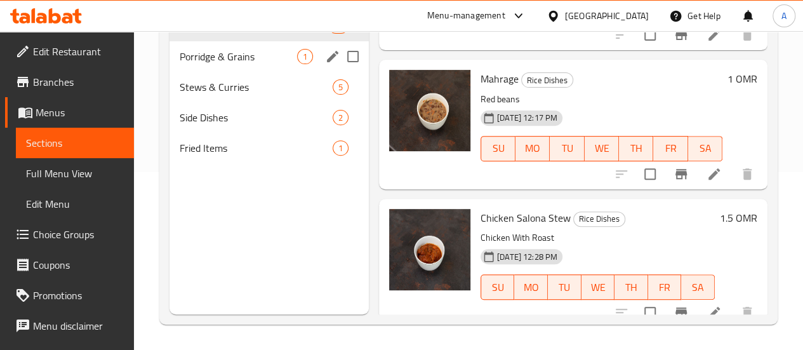
click at [178, 72] on div "Porridge & Grains 1" at bounding box center [269, 56] width 199 height 30
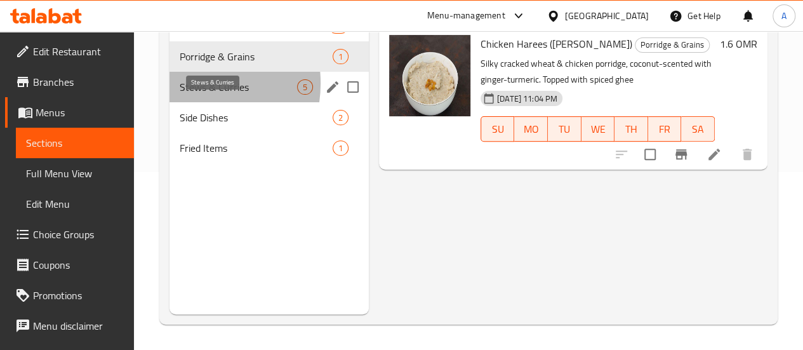
click at [184, 95] on span "Stews & Curries" at bounding box center [238, 86] width 117 height 15
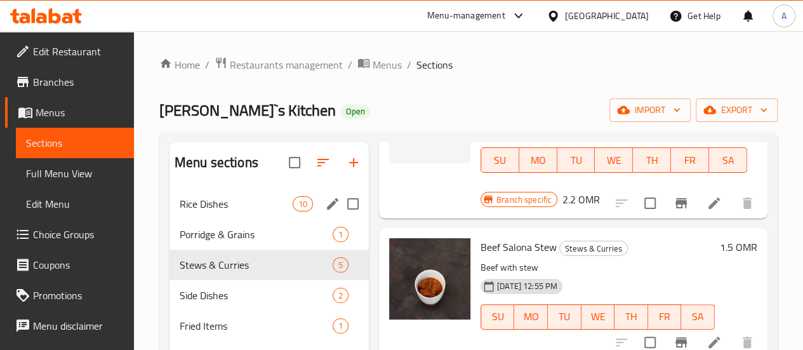
click at [239, 211] on span "Rice Dishes" at bounding box center [236, 203] width 113 height 15
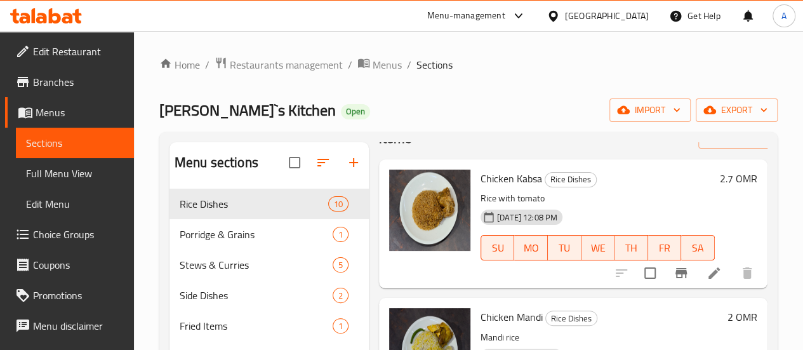
scroll to position [7, 0]
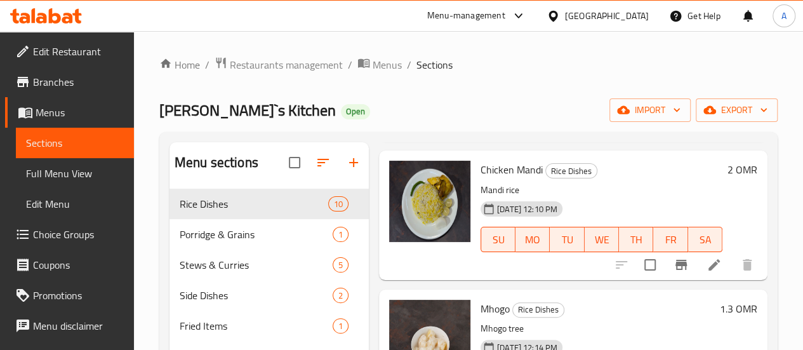
click at [697, 265] on li at bounding box center [715, 264] width 36 height 23
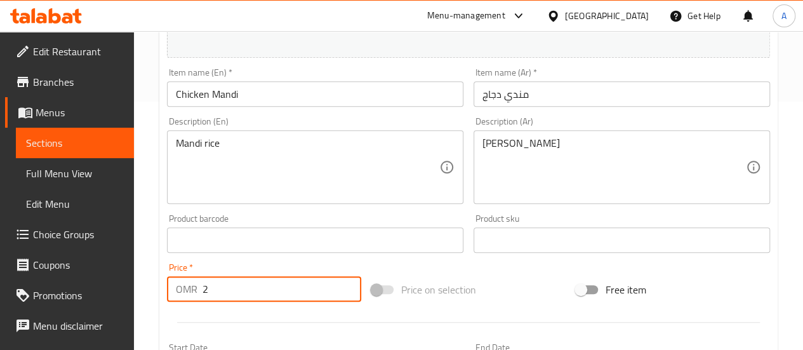
click at [269, 297] on input "2" at bounding box center [282, 288] width 159 height 25
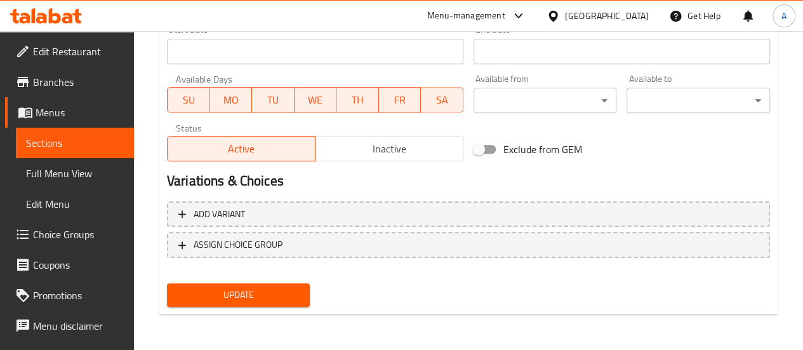
type input "2.5"
click at [235, 290] on span "Update" at bounding box center [238, 295] width 123 height 16
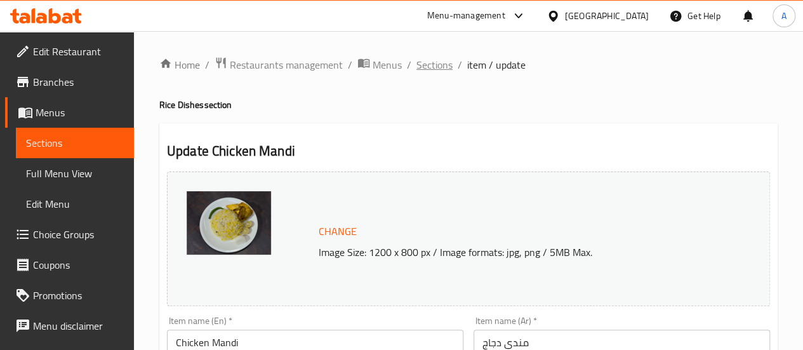
click at [433, 62] on span "Sections" at bounding box center [435, 64] width 36 height 15
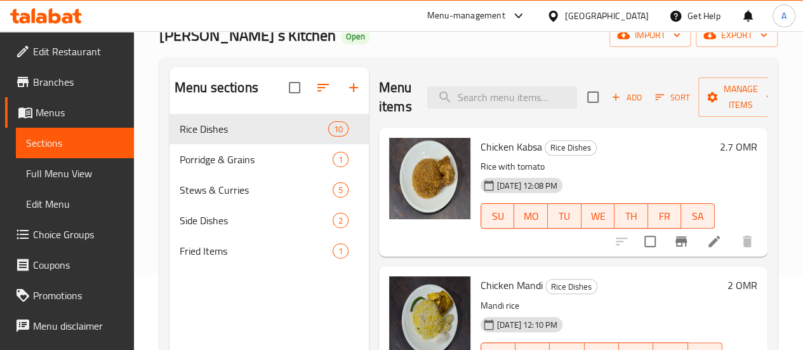
scroll to position [51, 0]
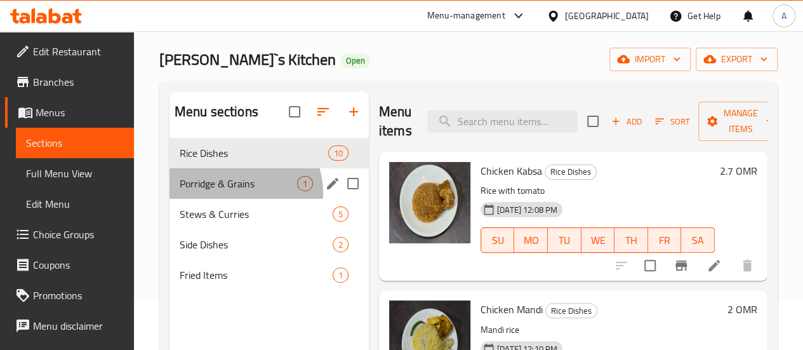
click at [236, 199] on div "Porridge & Grains 1" at bounding box center [269, 183] width 199 height 30
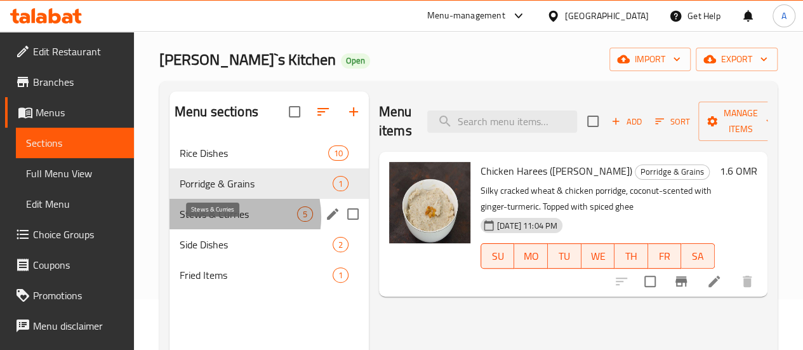
click at [226, 222] on span "Stews & Curries" at bounding box center [238, 213] width 117 height 15
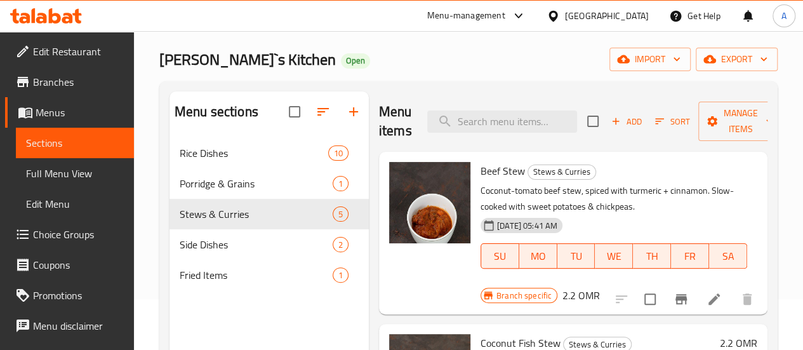
click at [697, 294] on li at bounding box center [715, 299] width 36 height 23
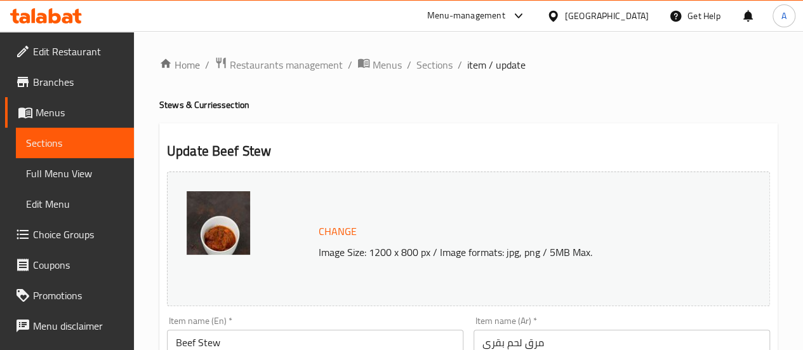
scroll to position [254, 0]
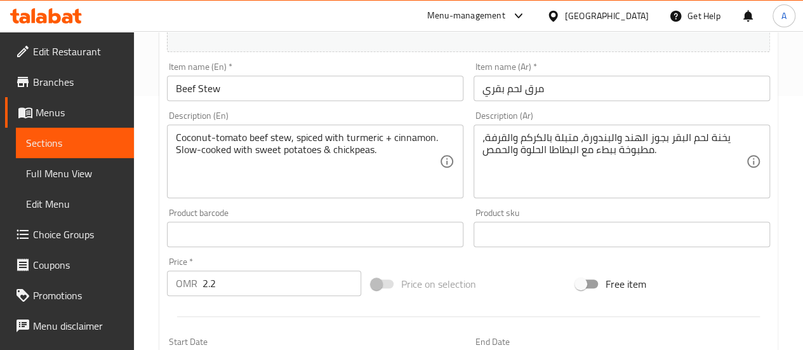
click at [246, 290] on input "2.2" at bounding box center [282, 282] width 159 height 25
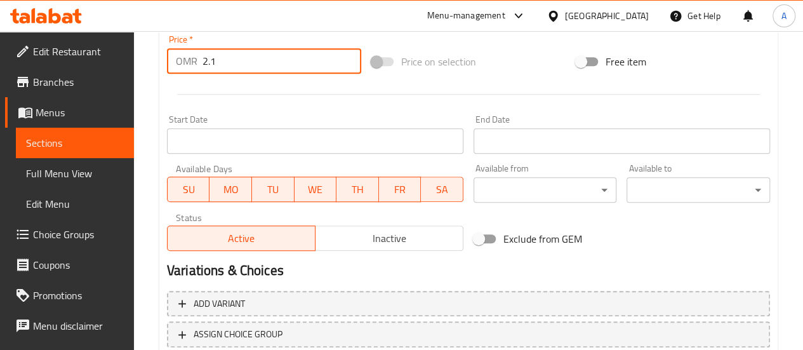
scroll to position [566, 0]
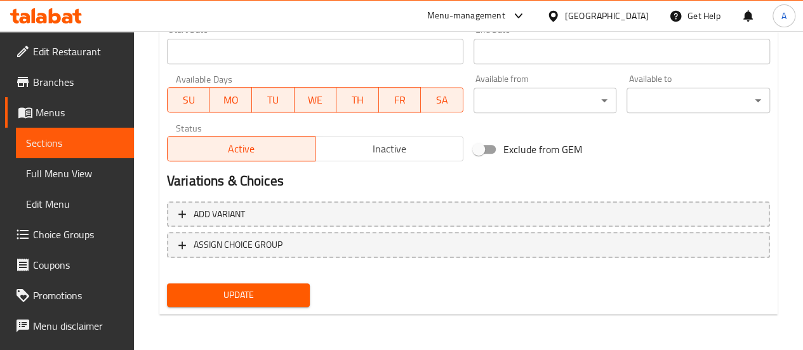
type input "2.1"
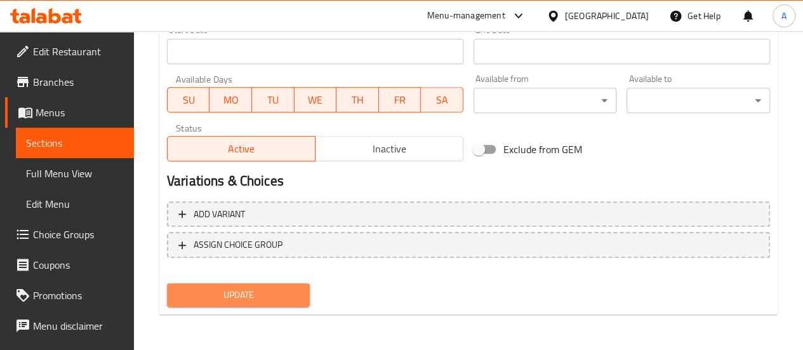
click at [256, 304] on button "Update" at bounding box center [239, 294] width 144 height 23
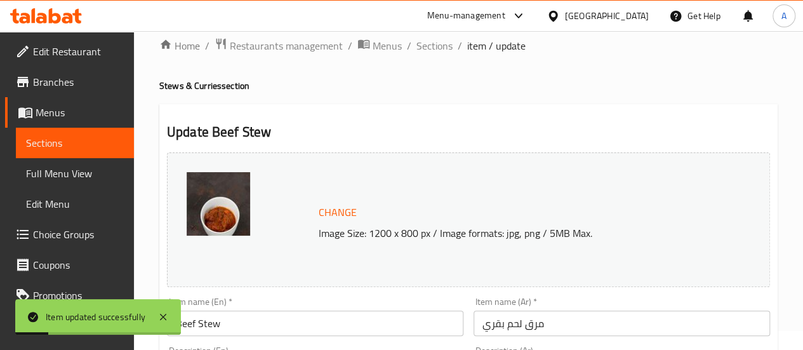
scroll to position [0, 0]
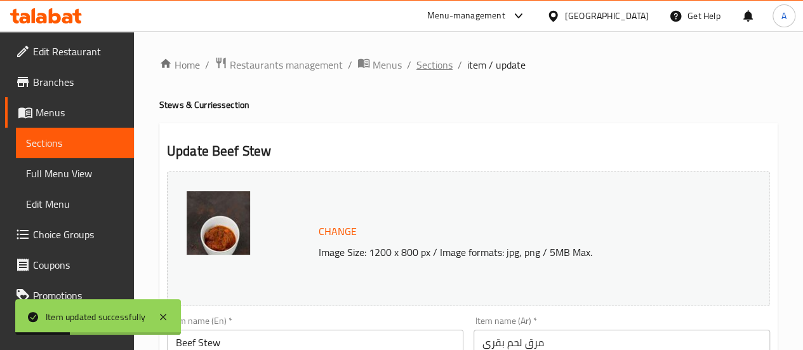
click at [439, 63] on span "Sections" at bounding box center [435, 64] width 36 height 15
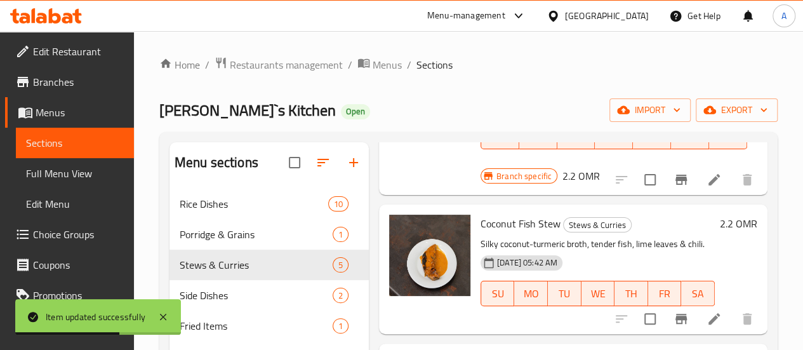
scroll to position [190, 0]
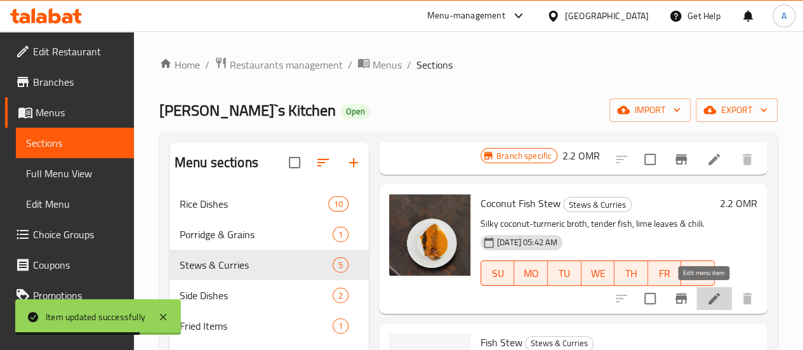
click at [709, 297] on icon at bounding box center [714, 298] width 11 height 11
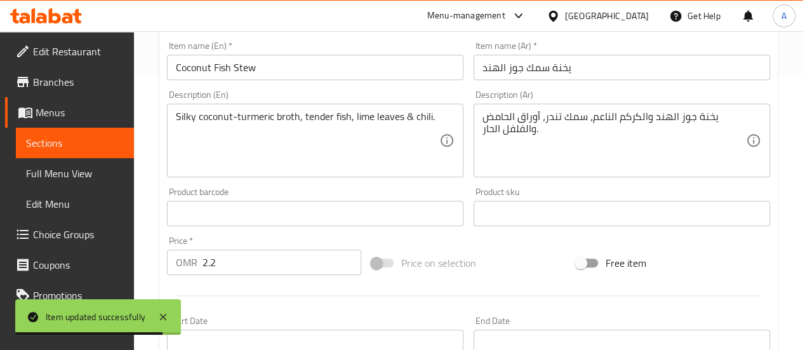
scroll to position [381, 0]
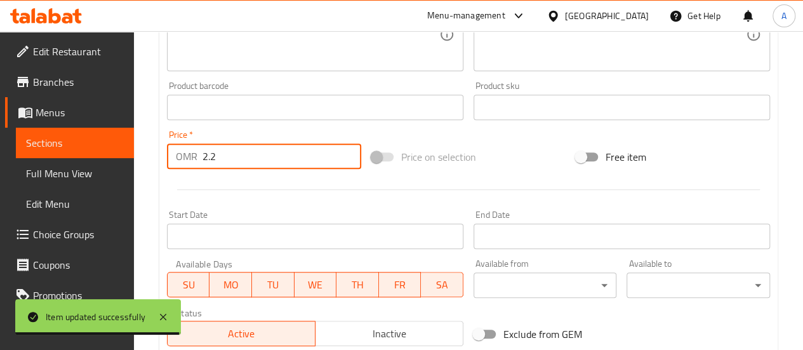
drag, startPoint x: 295, startPoint y: 145, endPoint x: 177, endPoint y: 157, distance: 118.7
click at [177, 157] on div "OMR 2.2 Price *" at bounding box center [264, 156] width 194 height 25
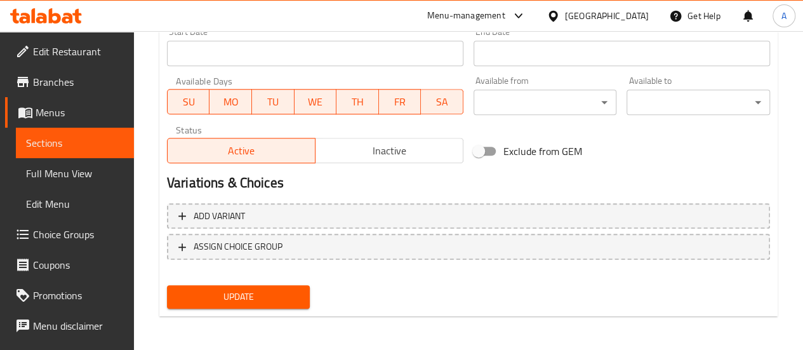
scroll to position [566, 0]
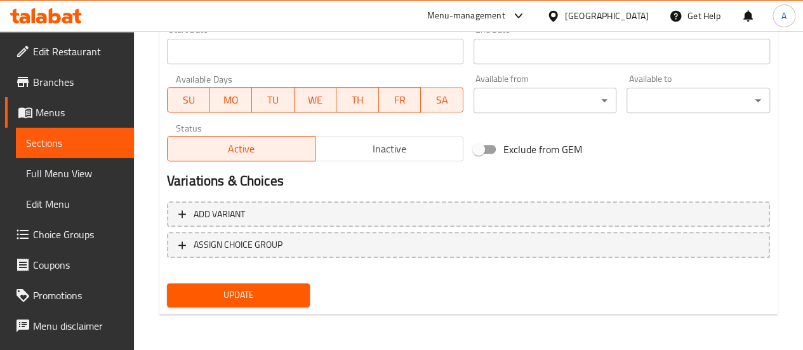
type input "1.8"
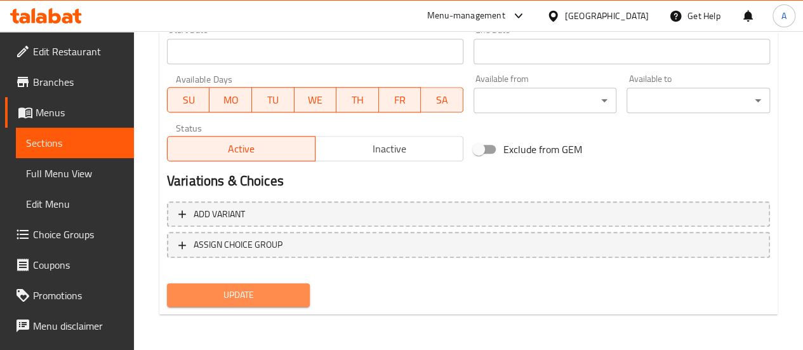
click at [286, 287] on span "Update" at bounding box center [238, 295] width 123 height 16
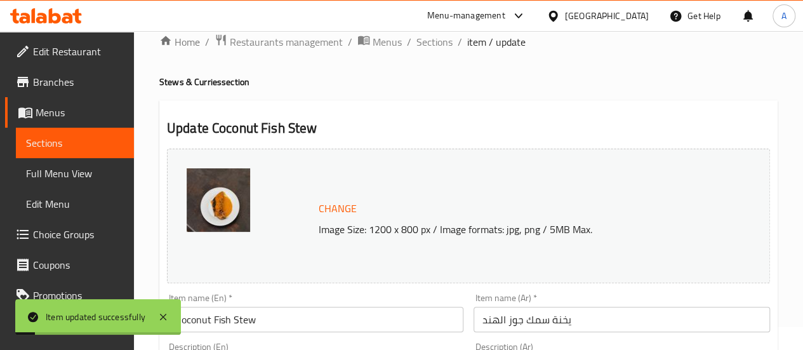
scroll to position [0, 0]
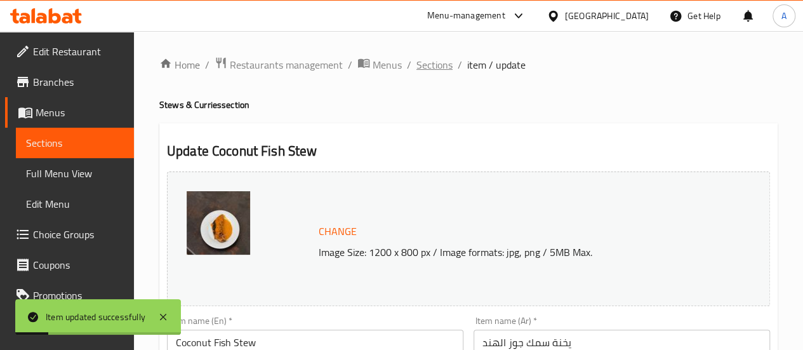
click at [433, 71] on span "Sections" at bounding box center [435, 64] width 36 height 15
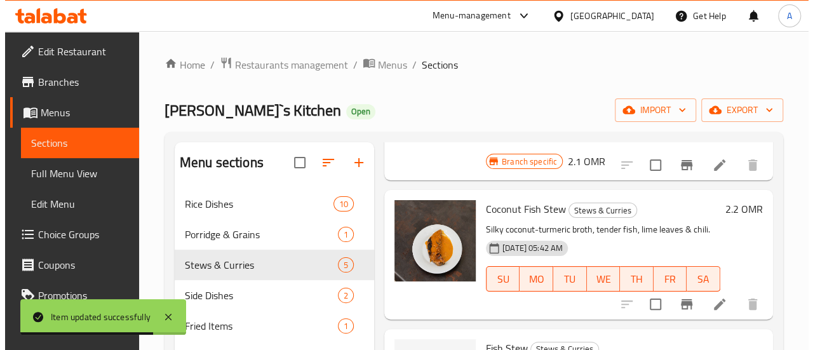
scroll to position [190, 0]
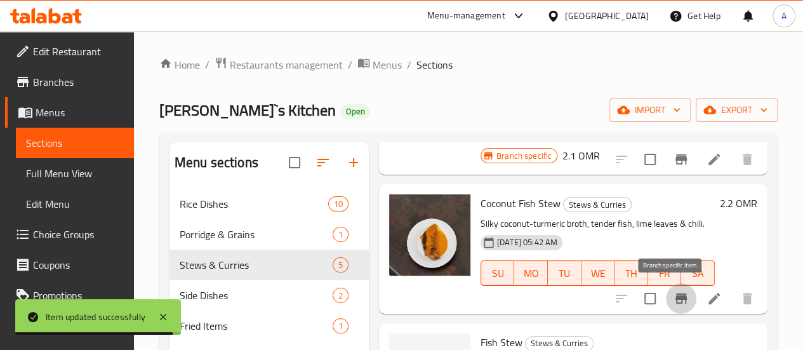
click at [681, 297] on button "Branch-specific-item" at bounding box center [681, 298] width 30 height 30
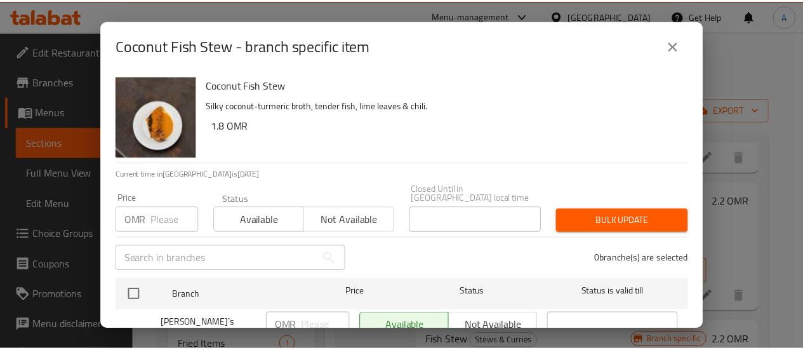
scroll to position [47, 0]
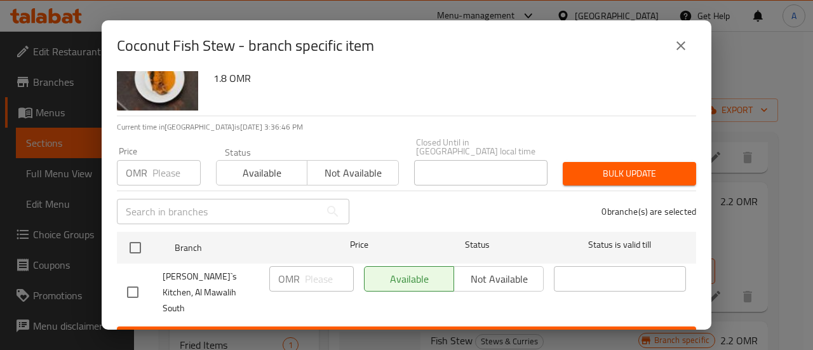
click at [686, 39] on icon "close" at bounding box center [680, 45] width 15 height 15
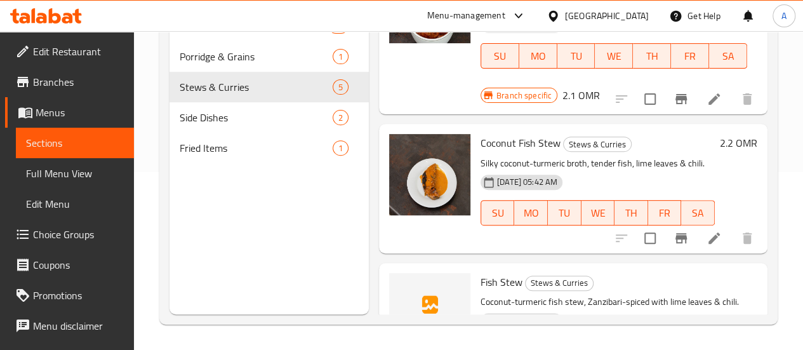
scroll to position [127, 0]
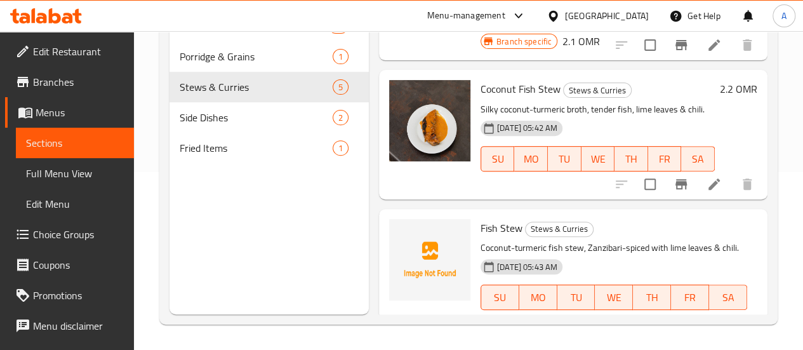
click at [716, 187] on li at bounding box center [715, 184] width 36 height 23
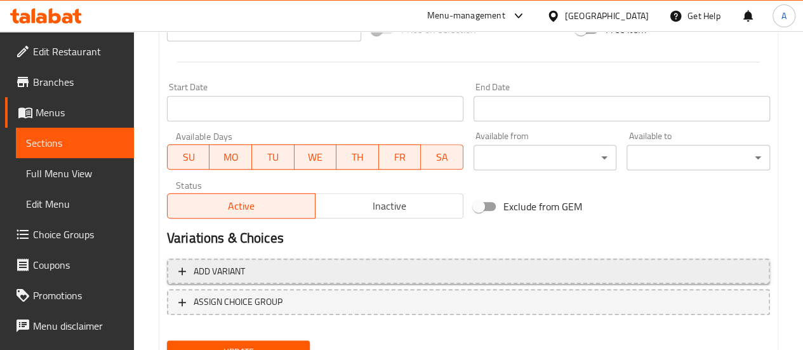
scroll to position [566, 0]
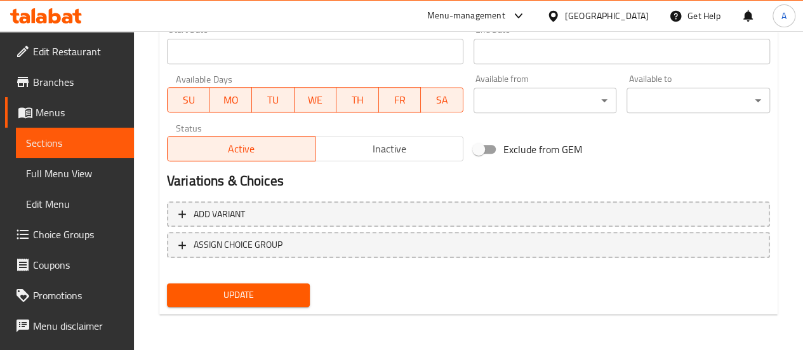
click at [239, 294] on span "Update" at bounding box center [238, 295] width 123 height 16
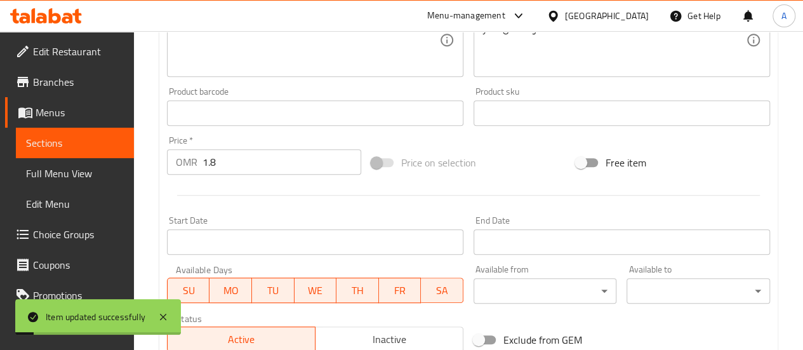
scroll to position [0, 0]
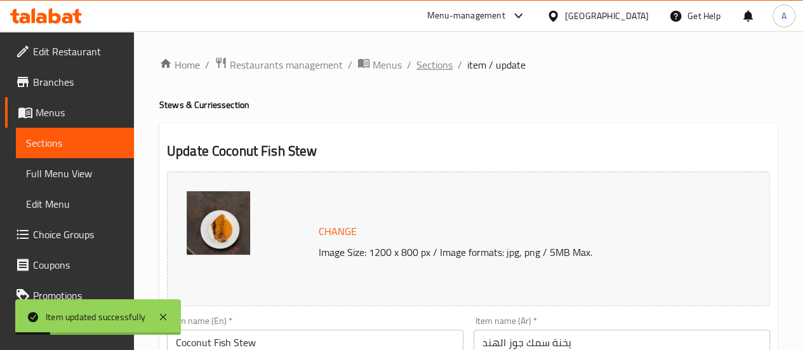
click at [444, 69] on span "Sections" at bounding box center [435, 64] width 36 height 15
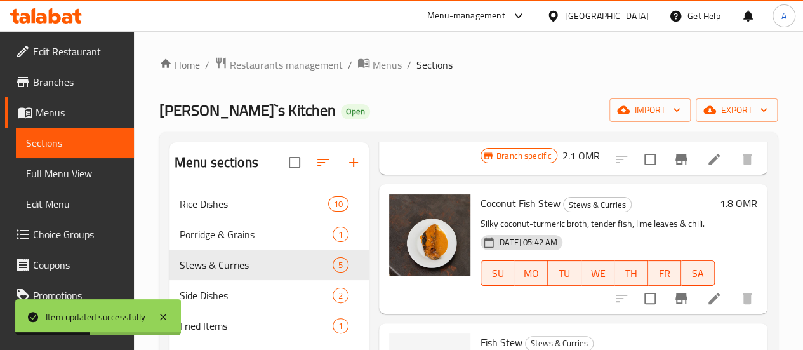
scroll to position [317, 0]
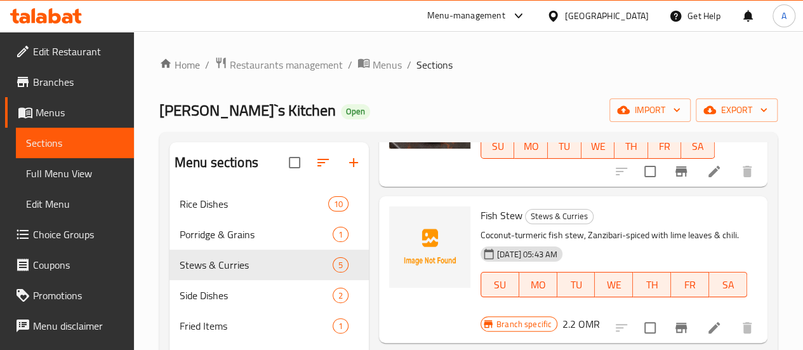
click at [709, 323] on icon at bounding box center [714, 327] width 11 height 11
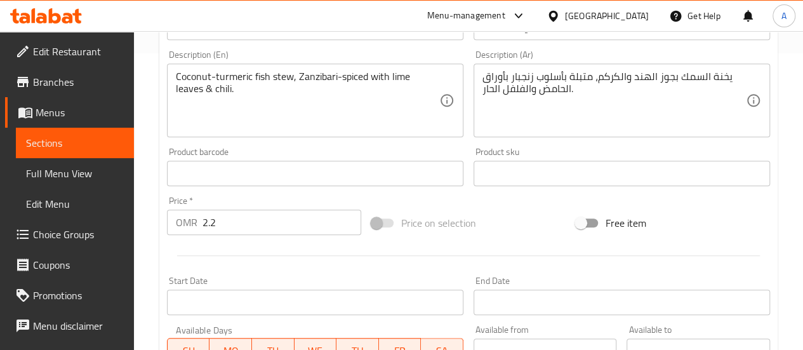
scroll to position [381, 0]
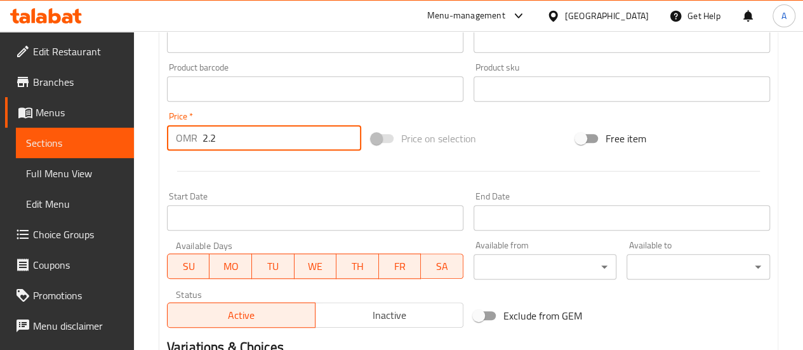
drag, startPoint x: 273, startPoint y: 140, endPoint x: 169, endPoint y: 156, distance: 105.2
click at [169, 156] on div "Add item image Image Size: 1200 x 800 px / Image formats: jpg, png / 5MB Max. I…" at bounding box center [468, 58] width 613 height 547
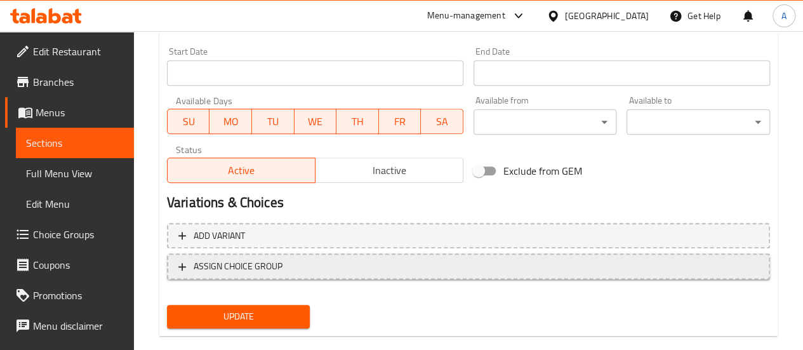
scroll to position [547, 0]
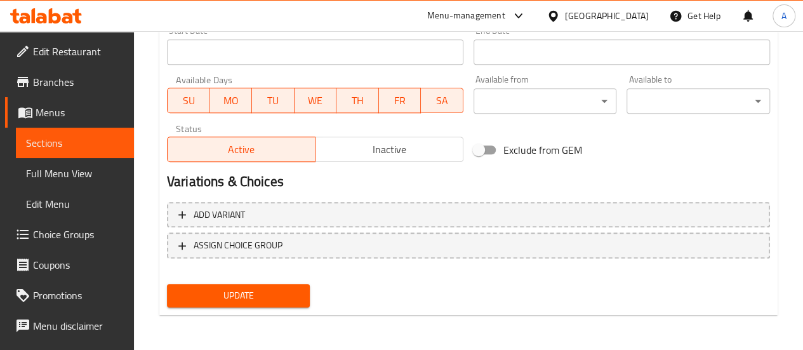
type input "1.8"
click at [287, 284] on button "Update" at bounding box center [239, 295] width 144 height 23
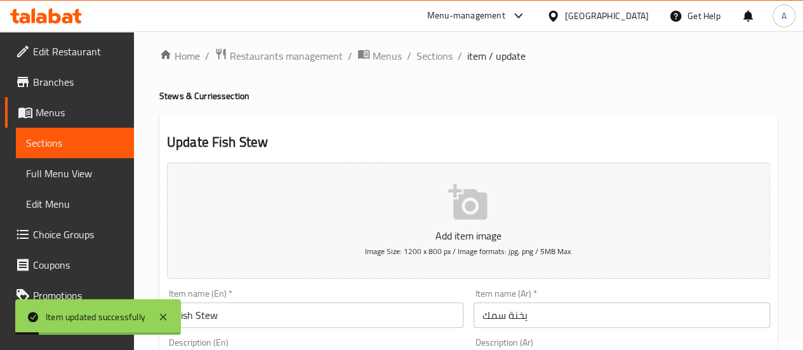
scroll to position [0, 0]
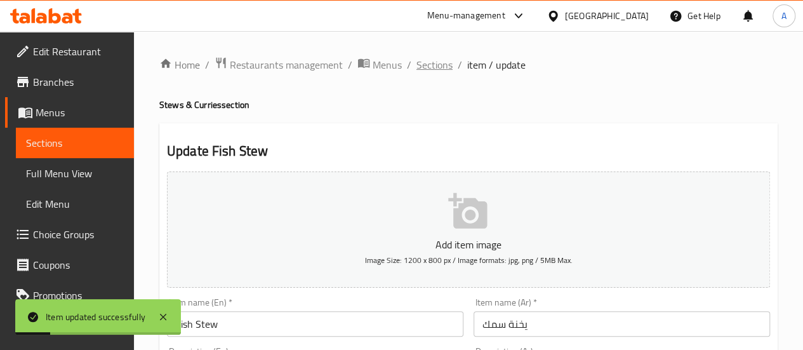
click at [437, 64] on span "Sections" at bounding box center [435, 64] width 36 height 15
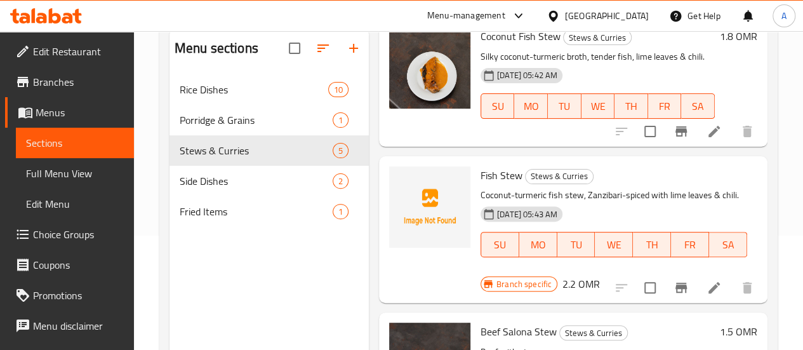
scroll to position [188, 0]
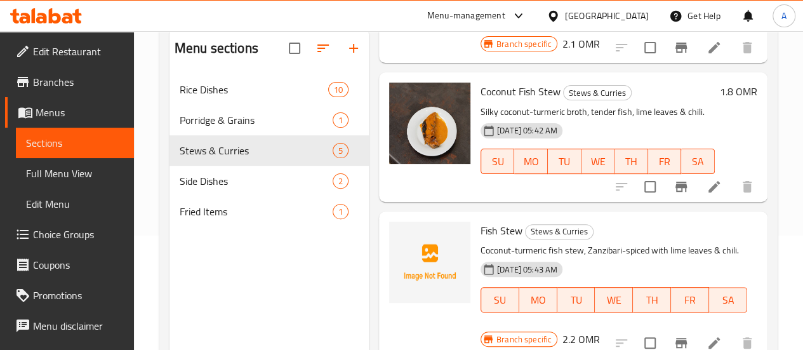
click at [697, 181] on li at bounding box center [715, 186] width 36 height 23
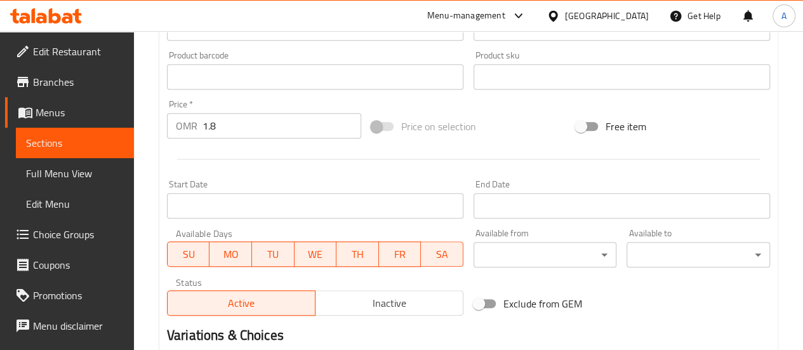
scroll to position [375, 0]
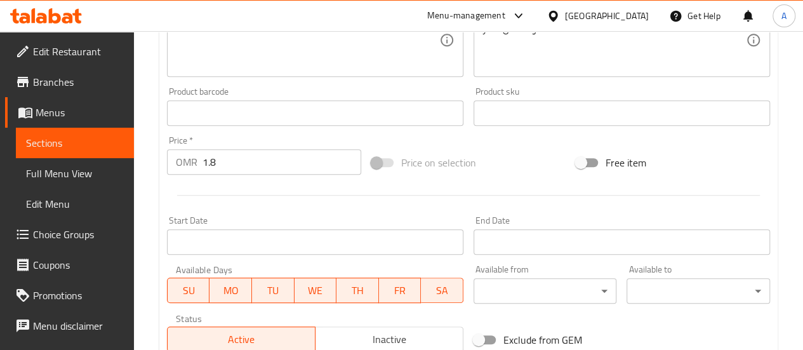
drag, startPoint x: 61, startPoint y: 152, endPoint x: 130, endPoint y: 157, distance: 69.4
click at [61, 152] on link "Sections" at bounding box center [75, 143] width 118 height 30
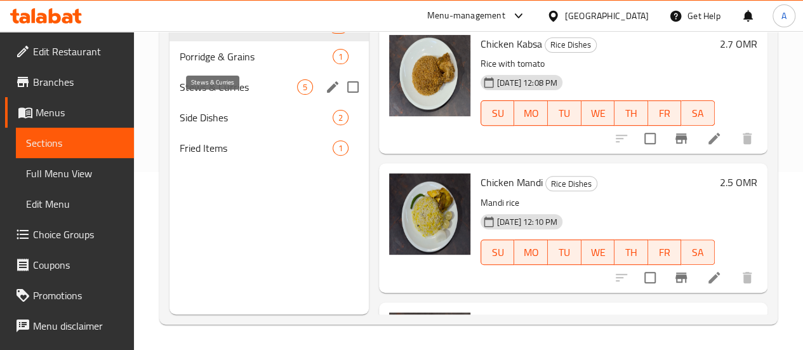
click at [211, 95] on span "Stews & Curries" at bounding box center [238, 86] width 117 height 15
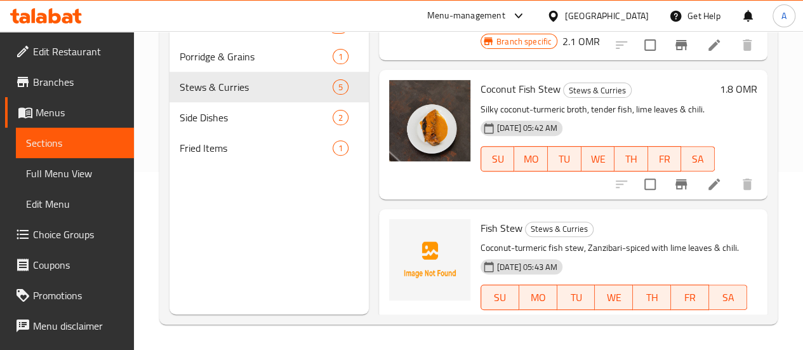
scroll to position [190, 0]
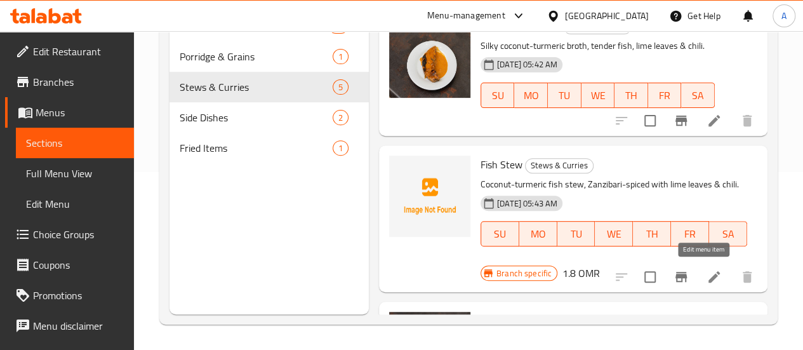
click at [707, 274] on icon at bounding box center [714, 276] width 15 height 15
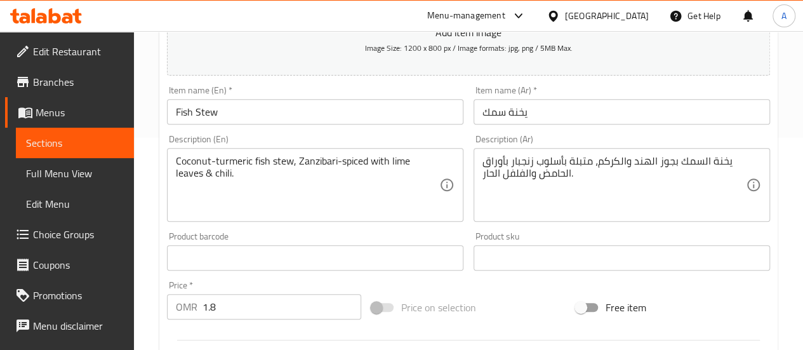
scroll to position [381, 0]
